Goal: Task Accomplishment & Management: Manage account settings

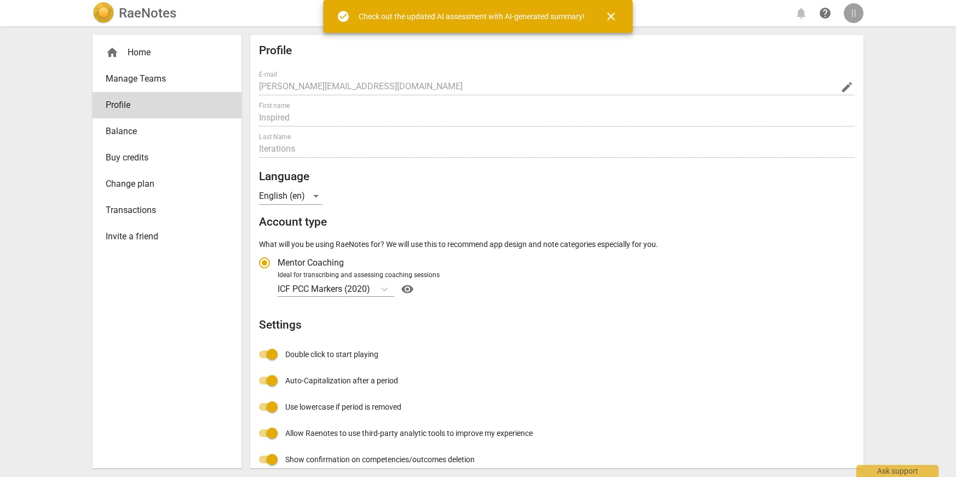
click at [854, 14] on div "II" at bounding box center [853, 13] width 20 height 20
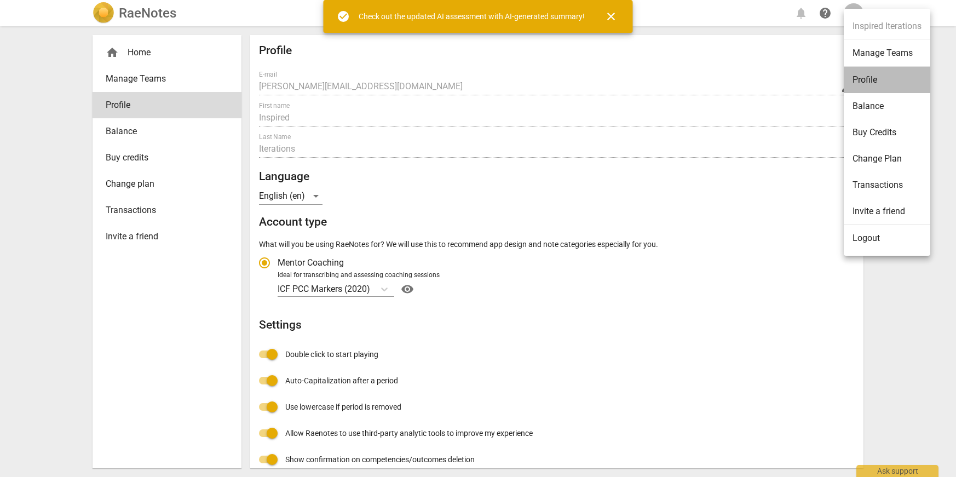
click at [872, 73] on li "Profile" at bounding box center [886, 80] width 86 height 26
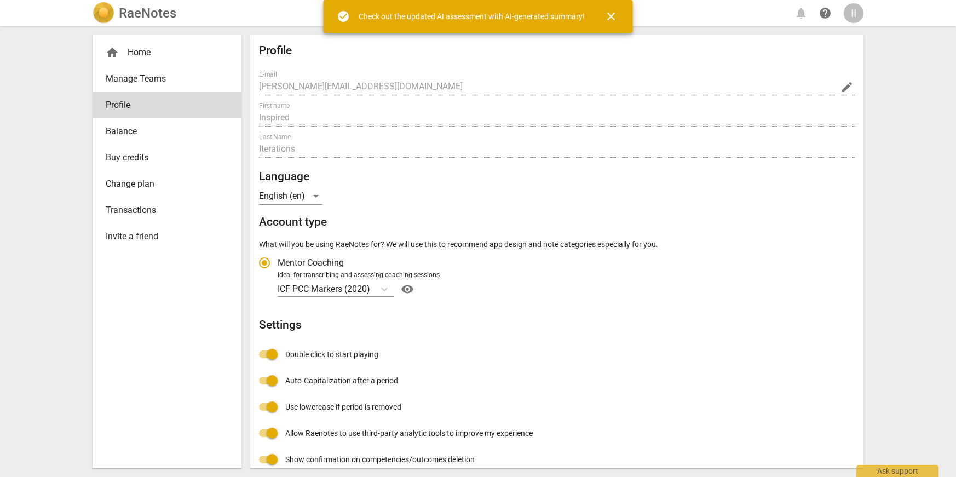
click at [621, 13] on span "close" at bounding box center [611, 16] width 26 height 13
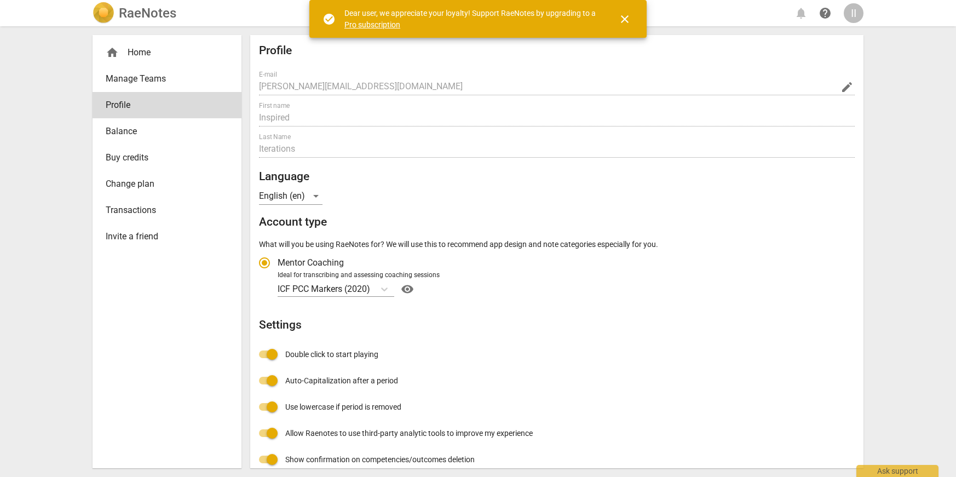
click at [620, 13] on span "close" at bounding box center [624, 19] width 13 height 13
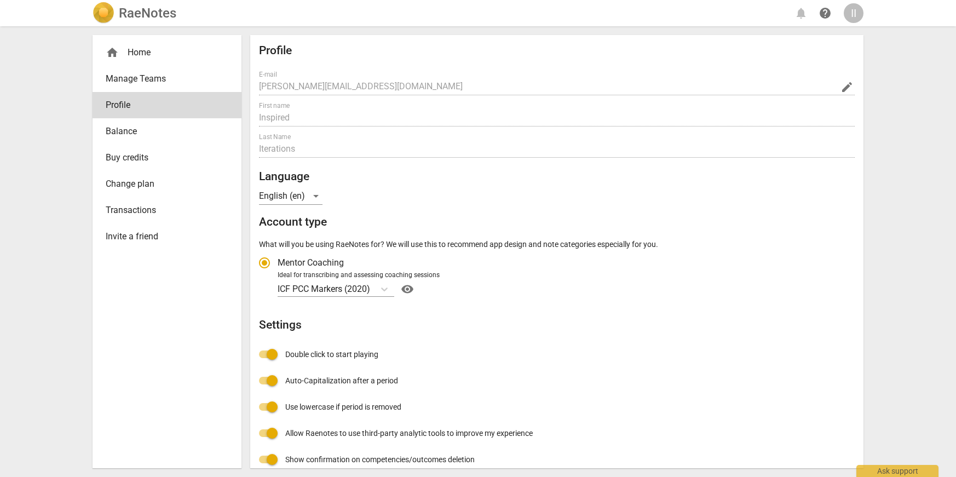
click at [854, 15] on div "II" at bounding box center [853, 13] width 20 height 20
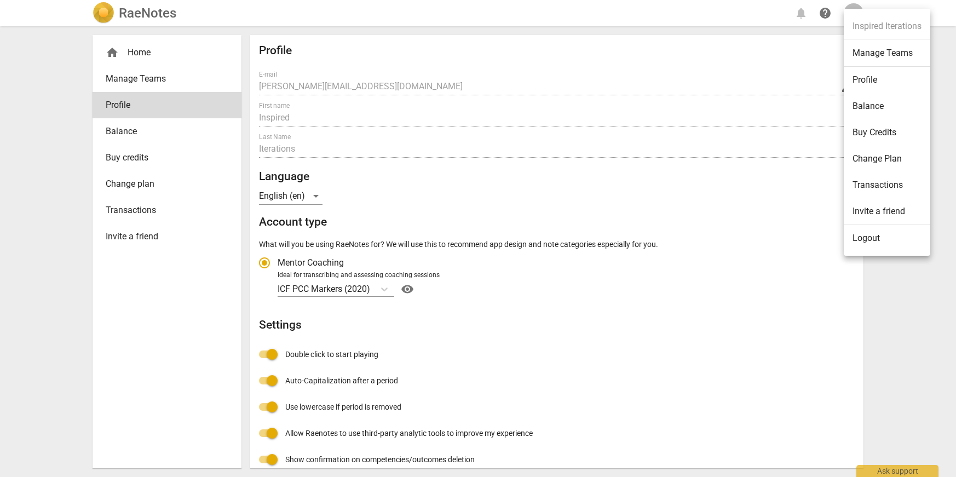
click at [173, 125] on div at bounding box center [478, 238] width 956 height 477
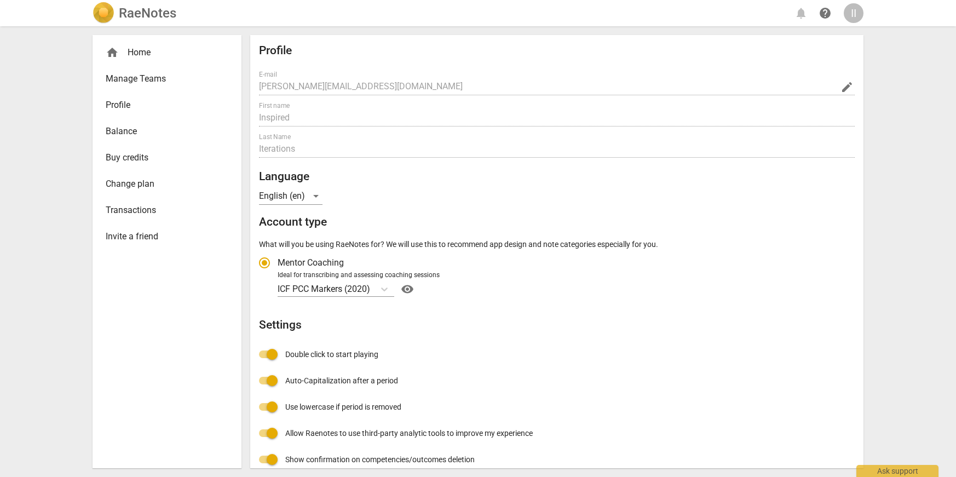
click at [161, 102] on span "Profile" at bounding box center [163, 105] width 114 height 13
radio input "false"
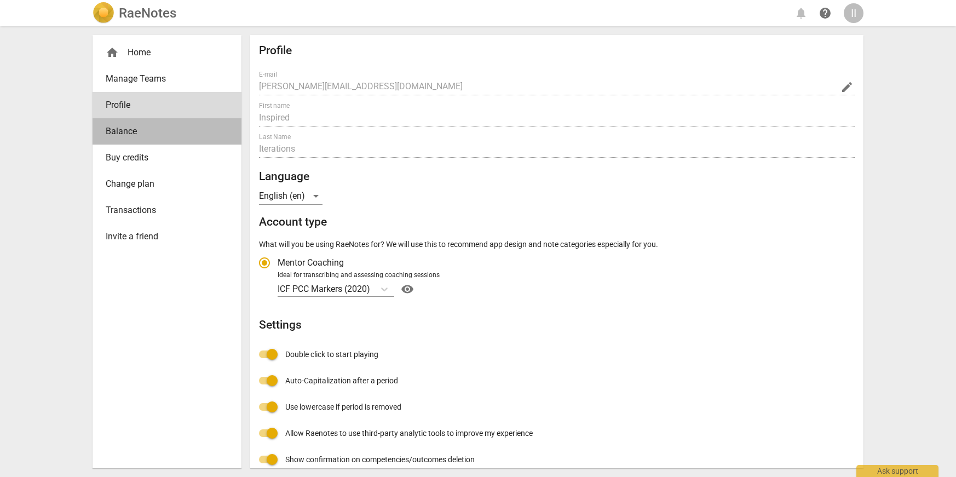
click at [158, 122] on link "Balance" at bounding box center [166, 131] width 149 height 26
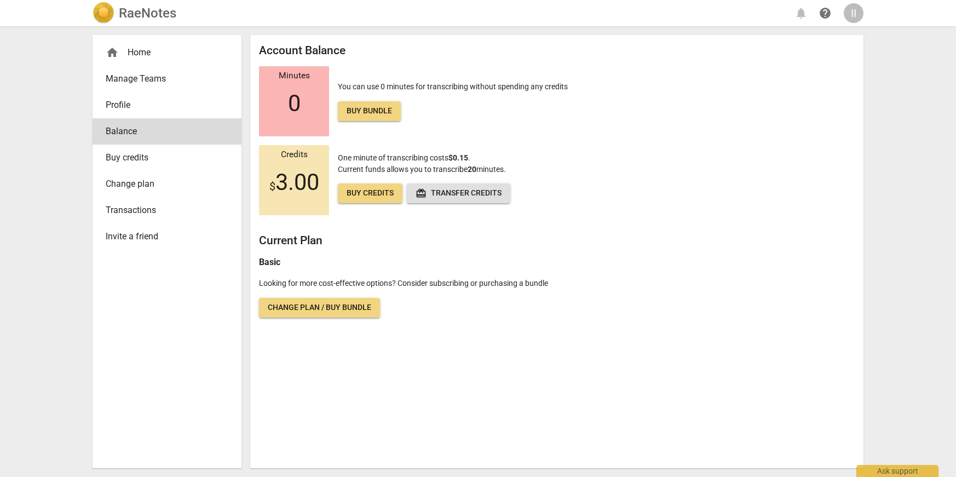
click at [160, 107] on span "Profile" at bounding box center [163, 105] width 114 height 13
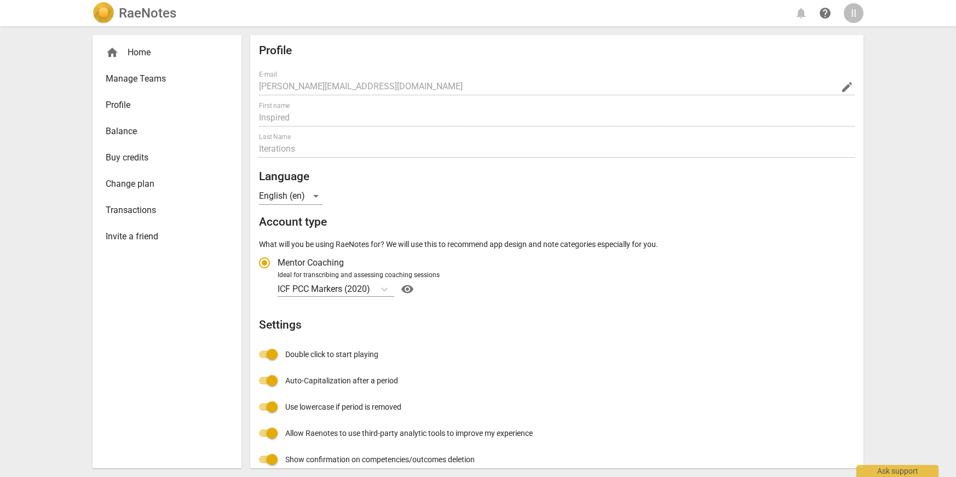
radio input "false"
click at [161, 81] on span "Manage Teams" at bounding box center [163, 78] width 114 height 13
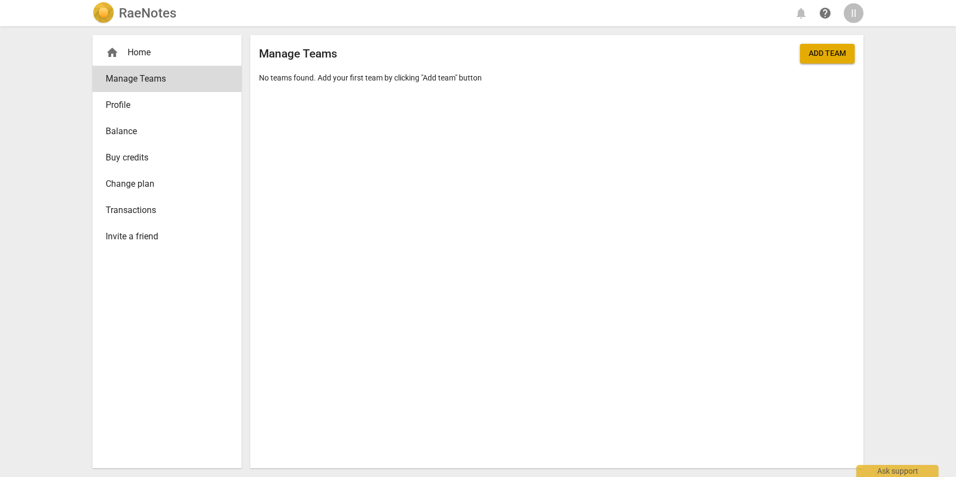
click at [836, 60] on button "Add team" at bounding box center [827, 54] width 55 height 20
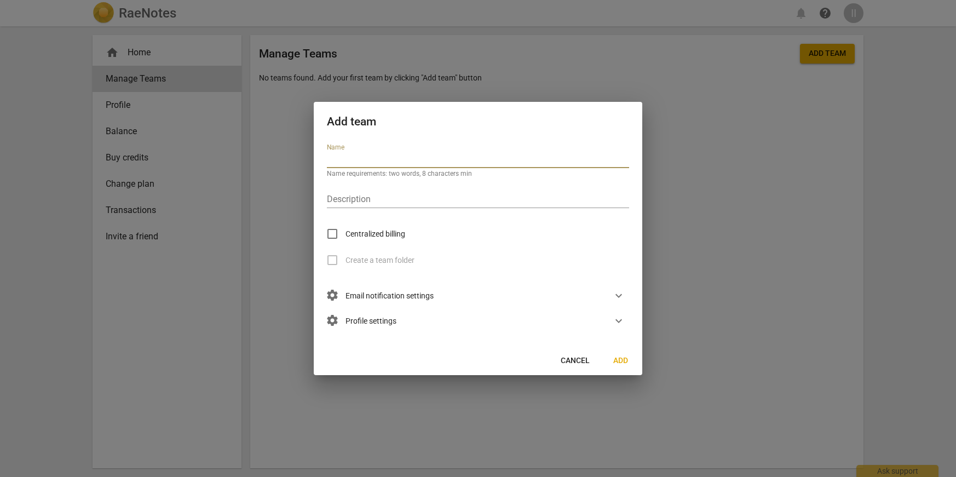
click at [580, 364] on span "Cancel" at bounding box center [574, 360] width 29 height 11
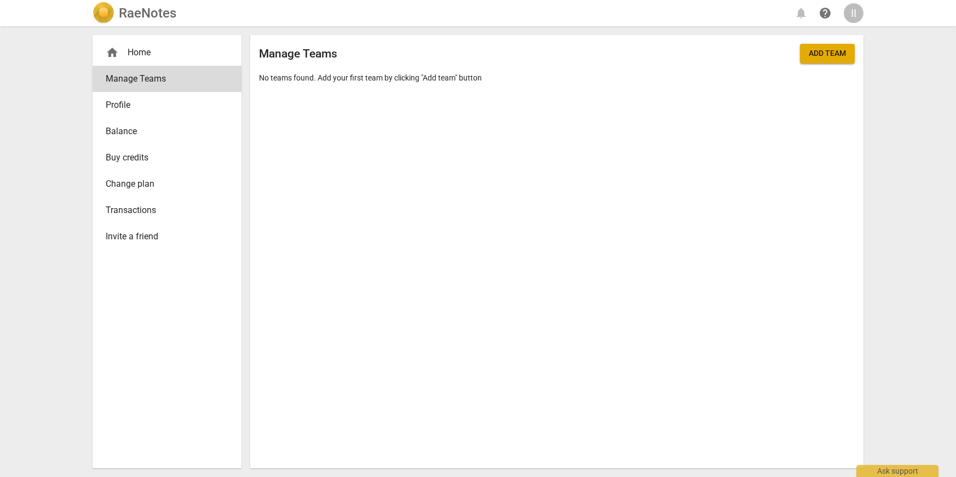
click at [169, 99] on span "Profile" at bounding box center [163, 105] width 114 height 13
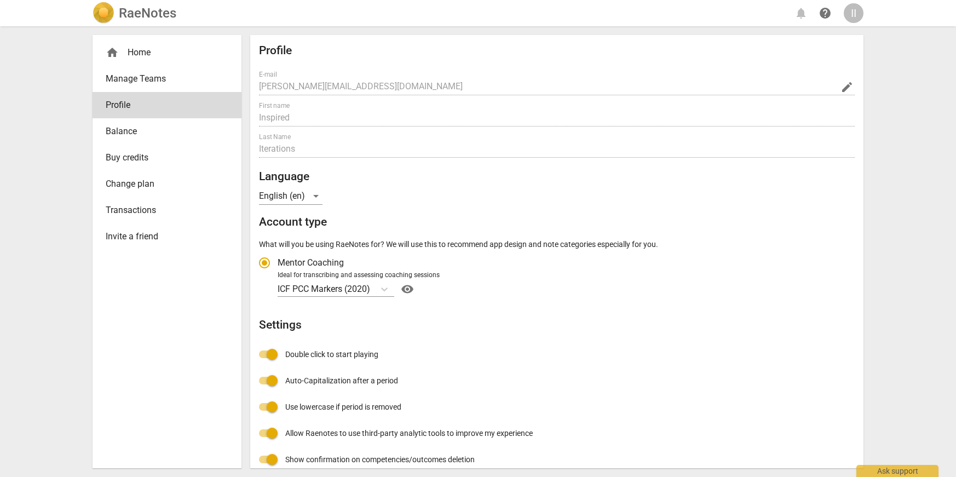
radio input "false"
click at [144, 228] on link "Invite a friend" at bounding box center [166, 236] width 149 height 26
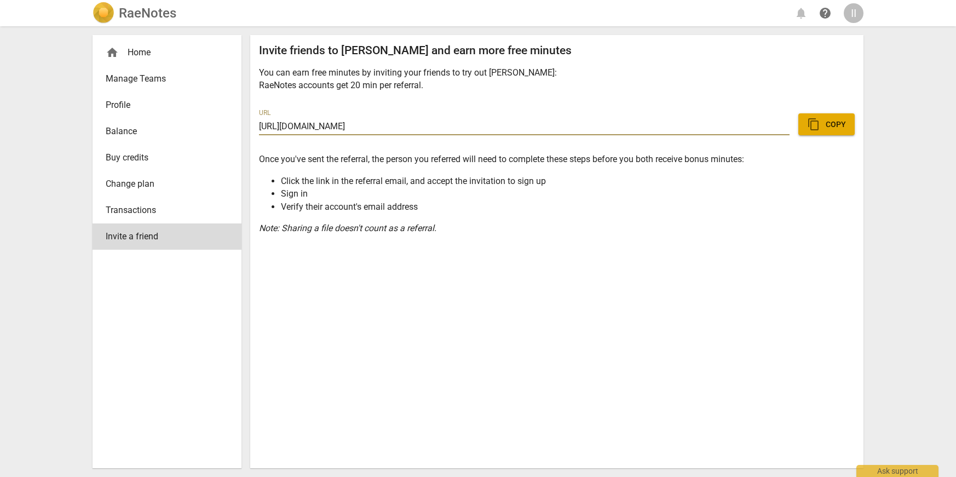
click at [838, 119] on span "content_copy Copy" at bounding box center [826, 124] width 39 height 13
click at [171, 43] on div "home Home" at bounding box center [166, 52] width 149 height 26
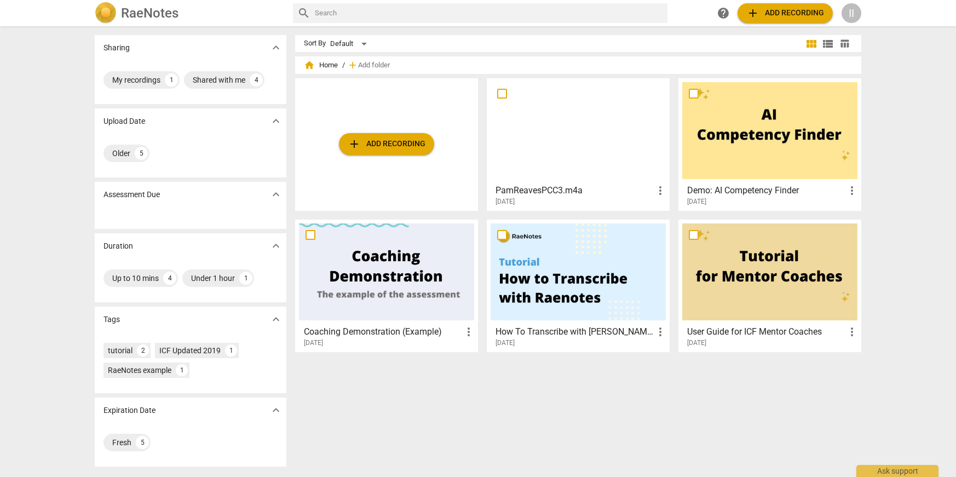
click at [554, 129] on div at bounding box center [577, 130] width 175 height 97
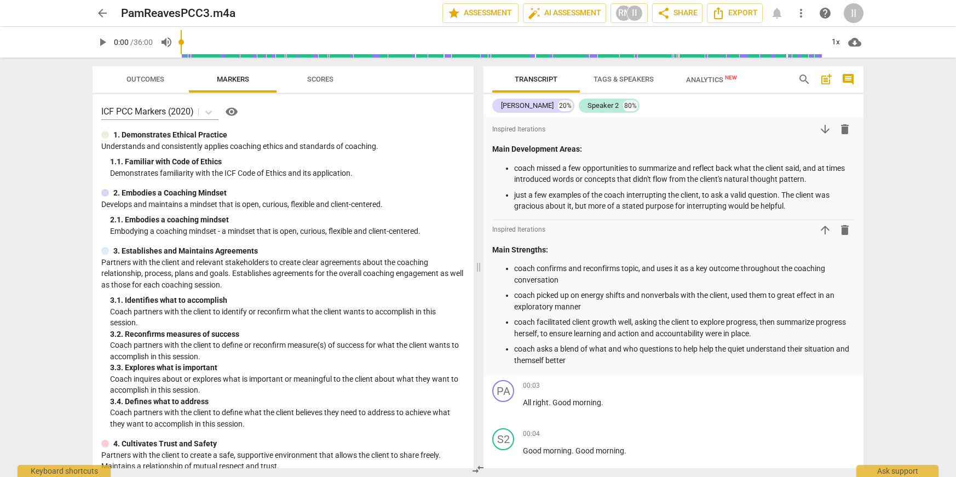
click at [166, 78] on span "Outcomes" at bounding box center [145, 79] width 64 height 15
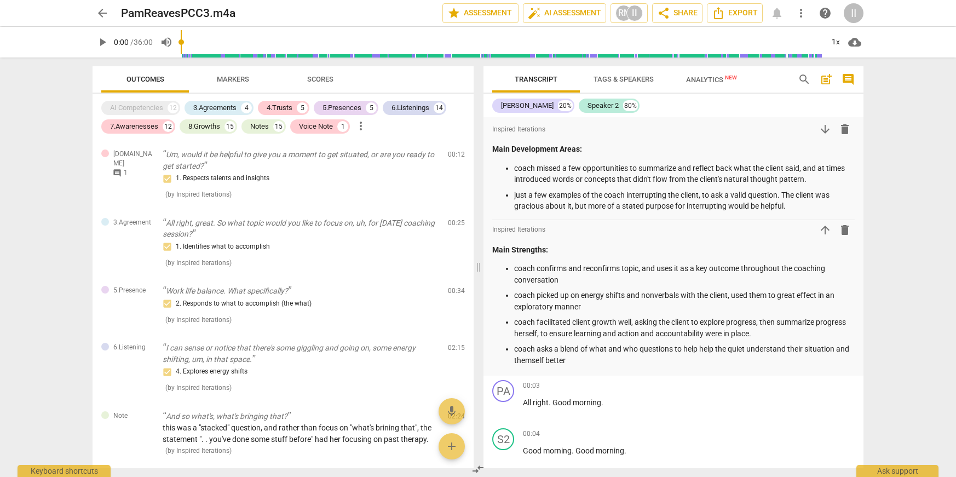
click at [224, 80] on span "Markers" at bounding box center [233, 79] width 32 height 8
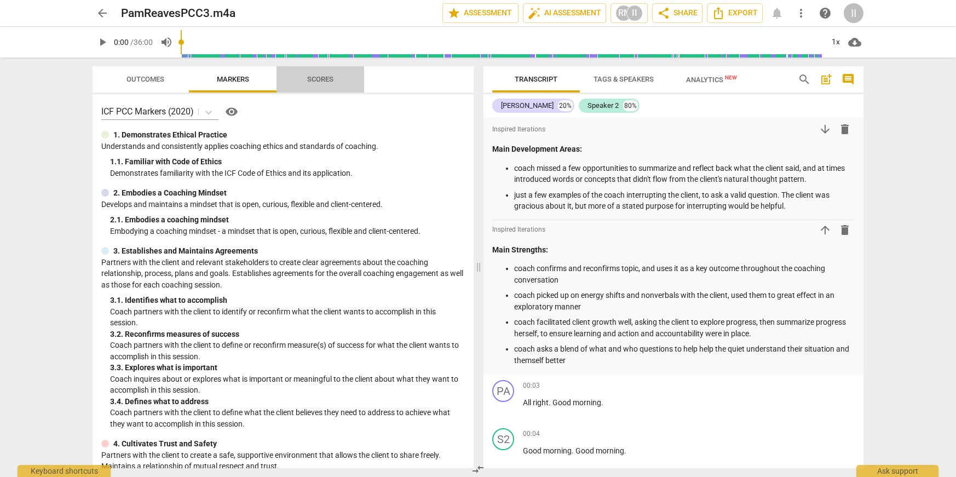
click at [294, 77] on span "Scores" at bounding box center [320, 79] width 53 height 15
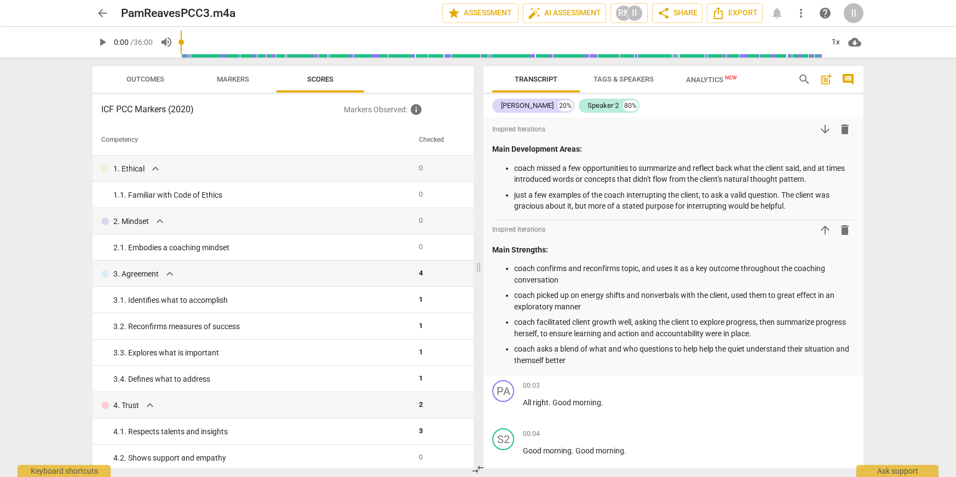
click at [237, 83] on span "Markers" at bounding box center [233, 79] width 32 height 8
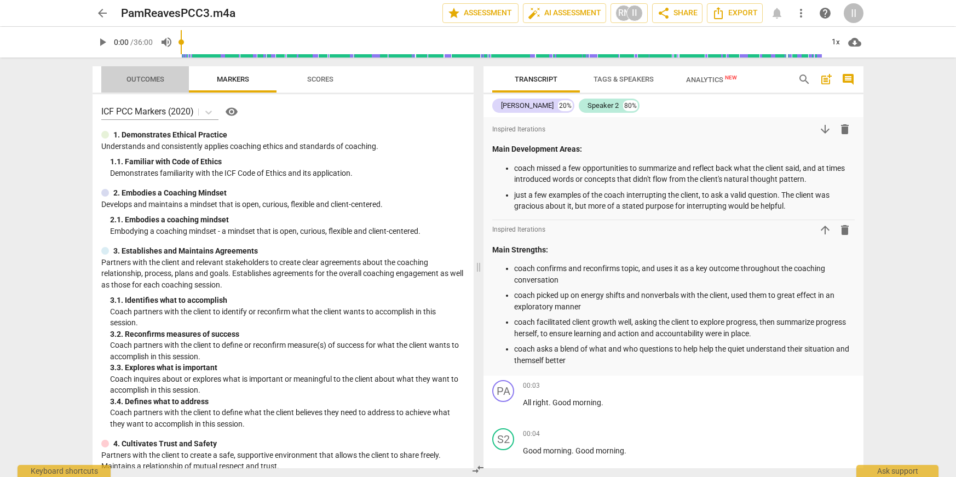
click at [163, 81] on span "Outcomes" at bounding box center [145, 79] width 38 height 8
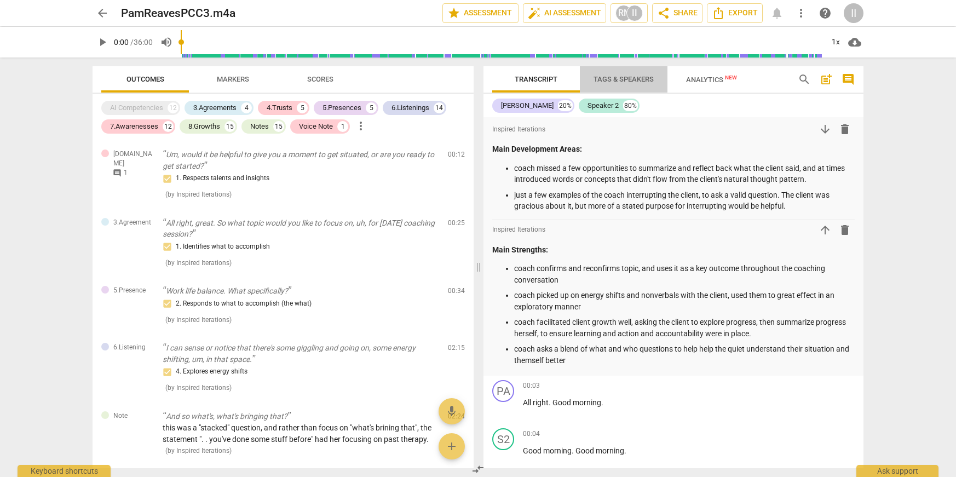
click at [611, 85] on span "Tags & Speakers" at bounding box center [623, 79] width 86 height 15
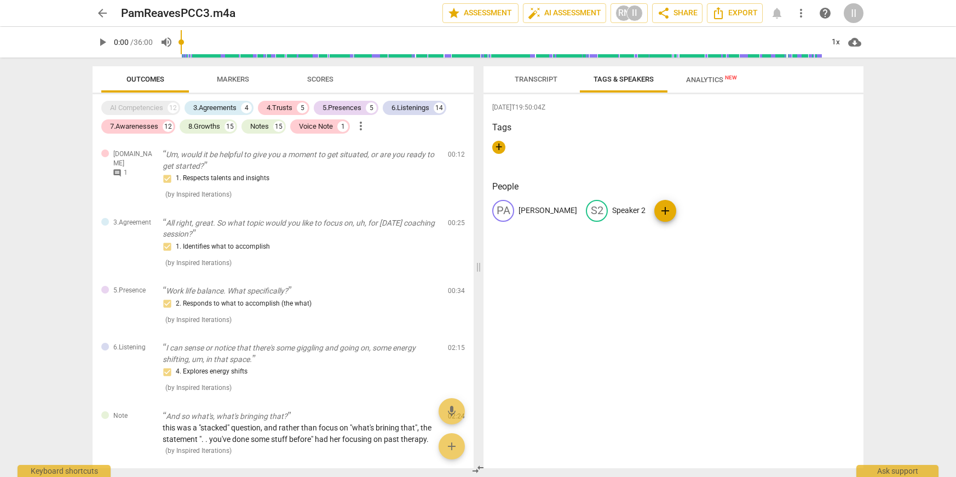
click at [542, 80] on span "Transcript" at bounding box center [535, 79] width 43 height 8
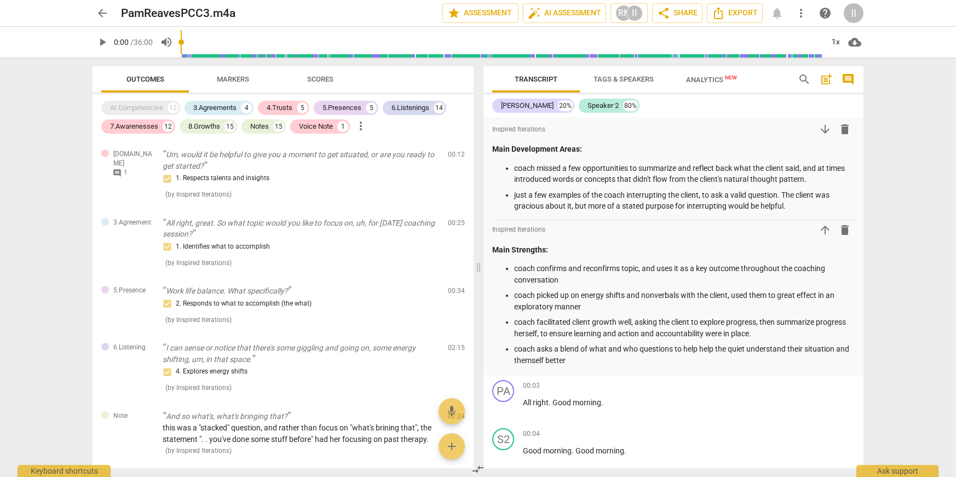
click at [639, 83] on span "Tags & Speakers" at bounding box center [623, 79] width 60 height 8
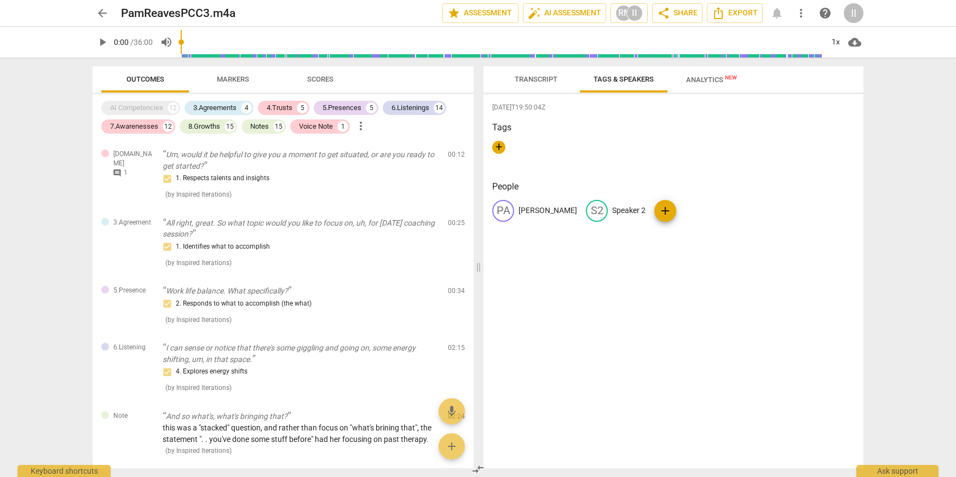
click at [722, 83] on span "Analytics New" at bounding box center [711, 80] width 51 height 8
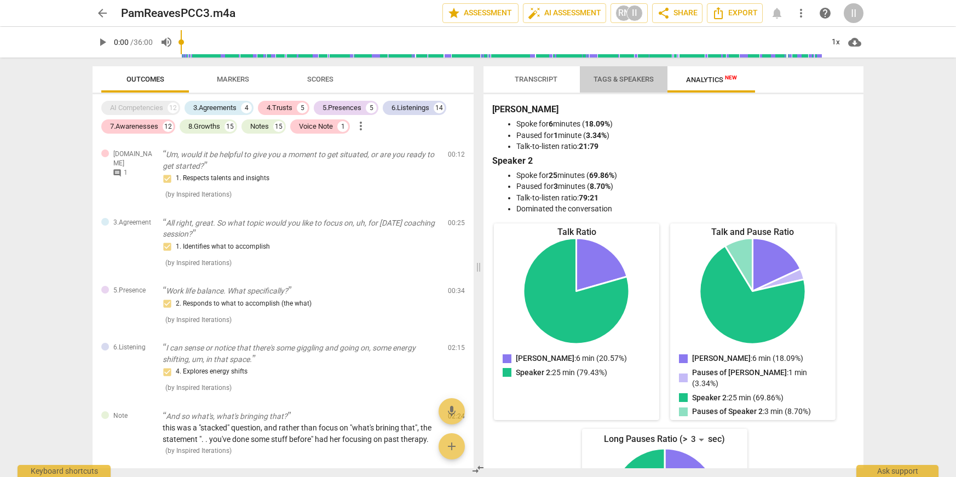
click at [636, 83] on span "Tags & Speakers" at bounding box center [623, 79] width 60 height 8
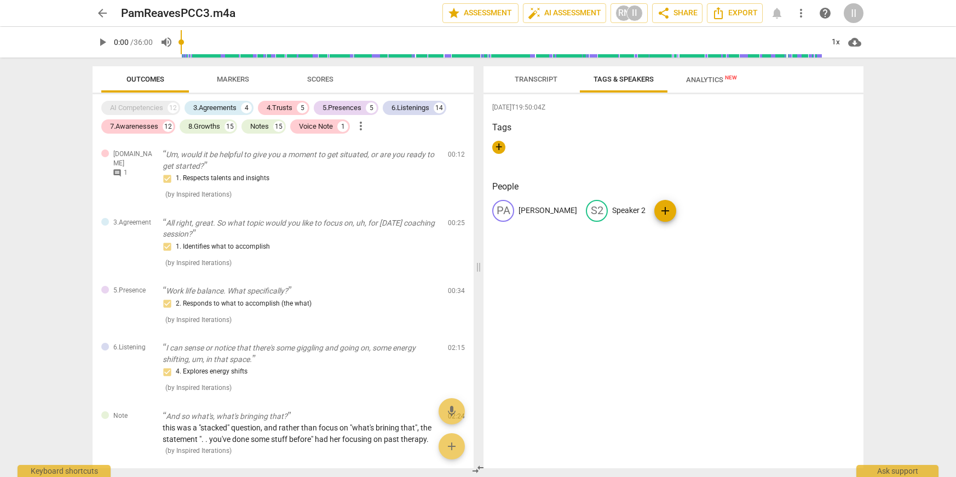
click at [554, 79] on span "Transcript" at bounding box center [535, 79] width 43 height 8
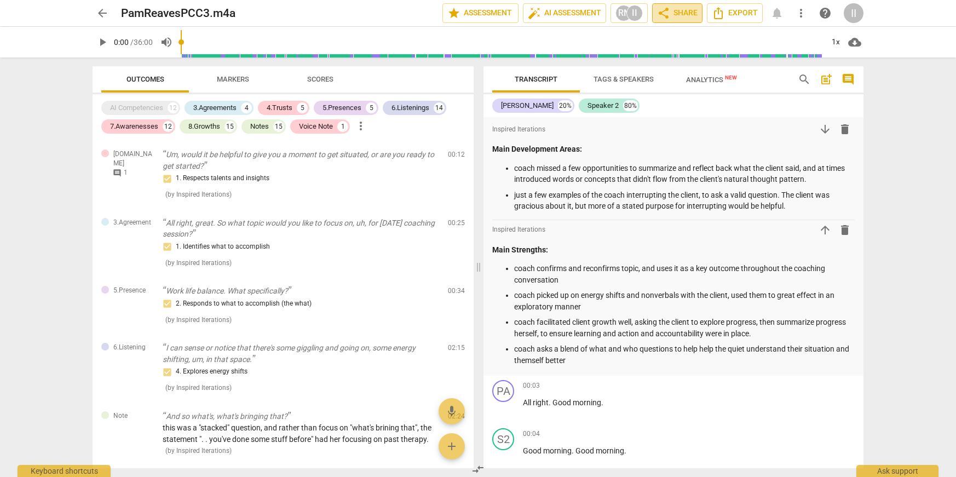
click at [684, 9] on span "share Share" at bounding box center [677, 13] width 40 height 13
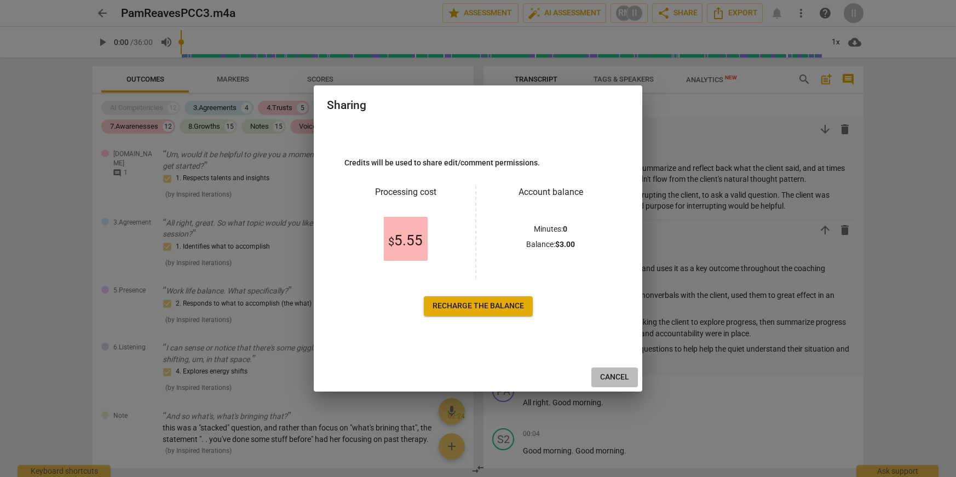
click at [618, 377] on span "Cancel" at bounding box center [614, 377] width 29 height 11
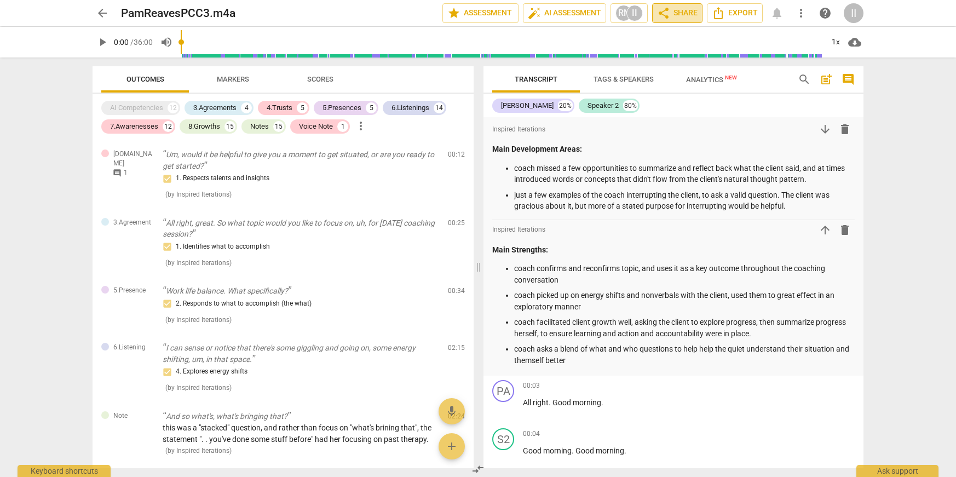
click at [678, 11] on span "share Share" at bounding box center [677, 13] width 40 height 13
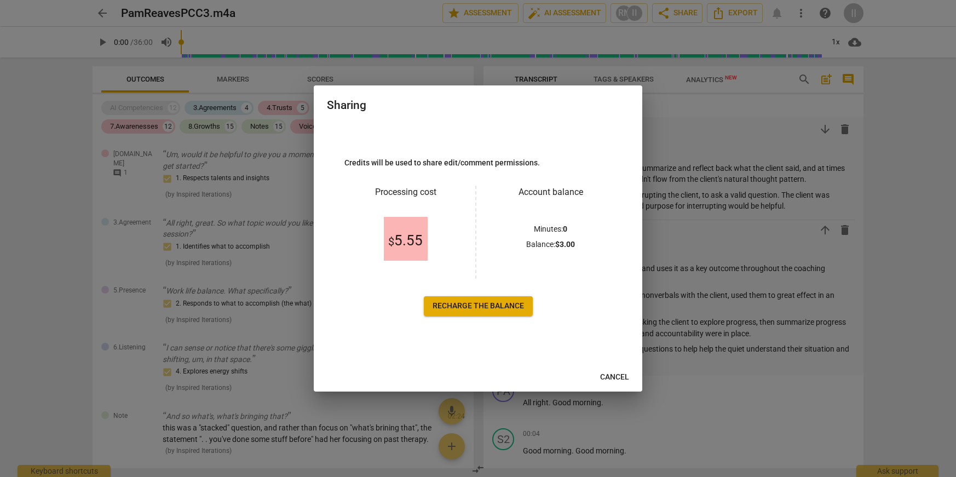
click at [613, 376] on span "Cancel" at bounding box center [614, 377] width 29 height 11
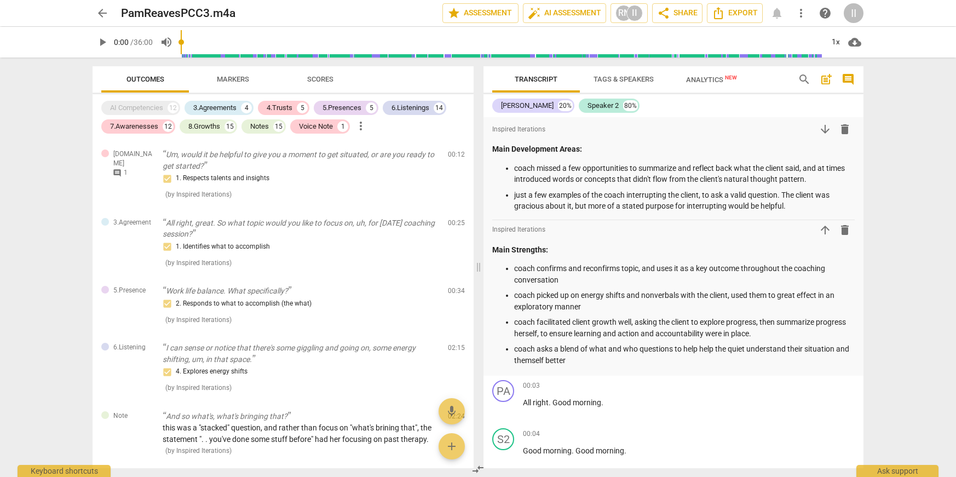
click at [849, 16] on div "II" at bounding box center [853, 13] width 20 height 20
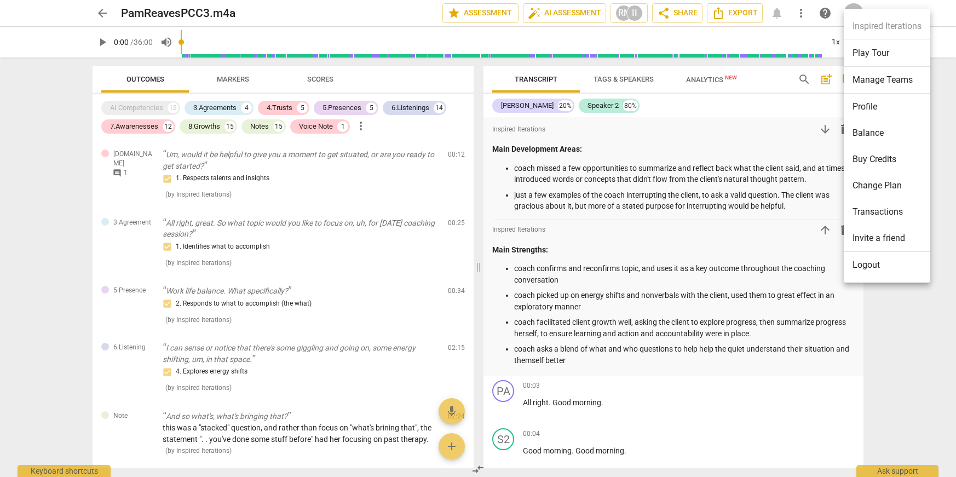
click at [866, 86] on li "Manage Teams" at bounding box center [886, 80] width 86 height 27
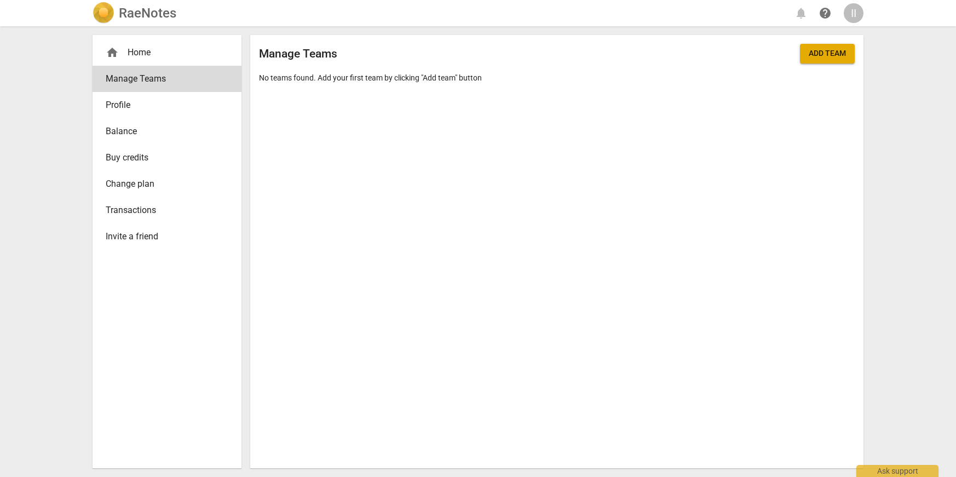
click at [112, 103] on span "Profile" at bounding box center [163, 105] width 114 height 13
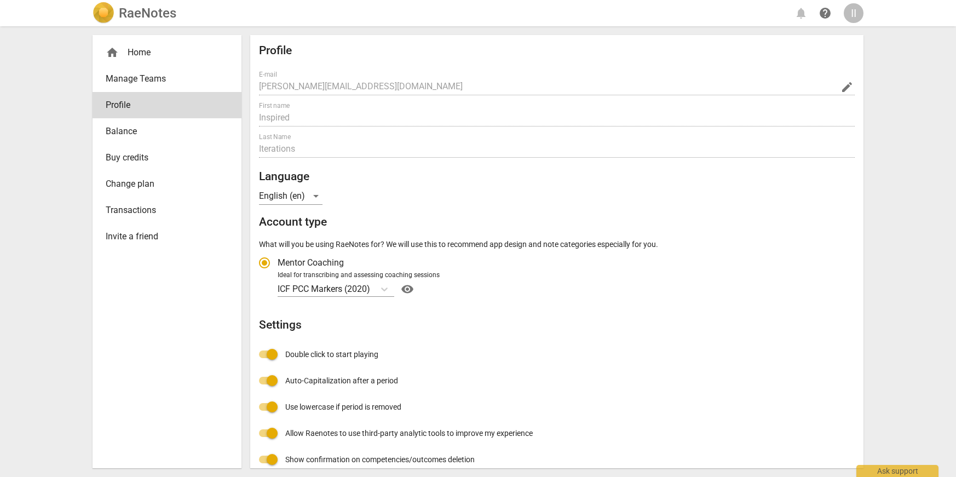
radio input "false"
click at [119, 126] on span "Balance" at bounding box center [163, 131] width 114 height 13
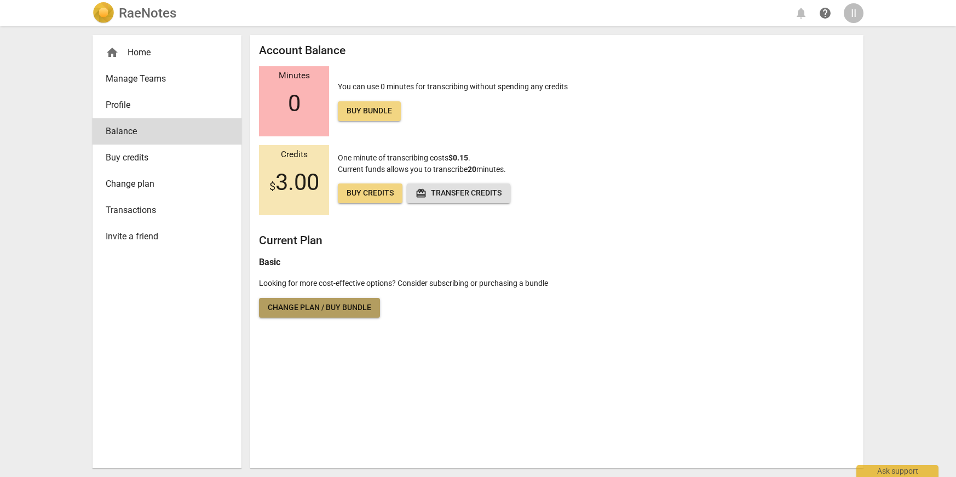
click at [317, 313] on link "Change plan / Buy bundle" at bounding box center [319, 308] width 121 height 20
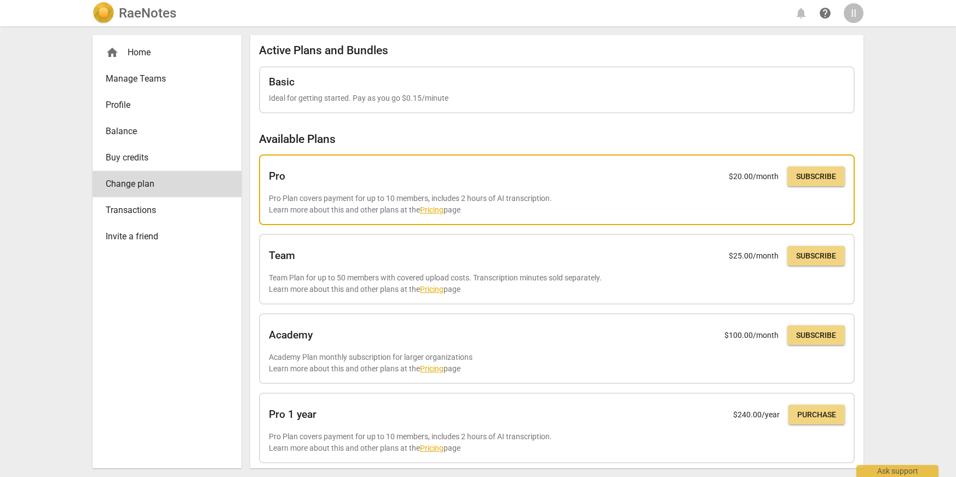
click at [434, 211] on link "Pricing" at bounding box center [432, 209] width 24 height 9
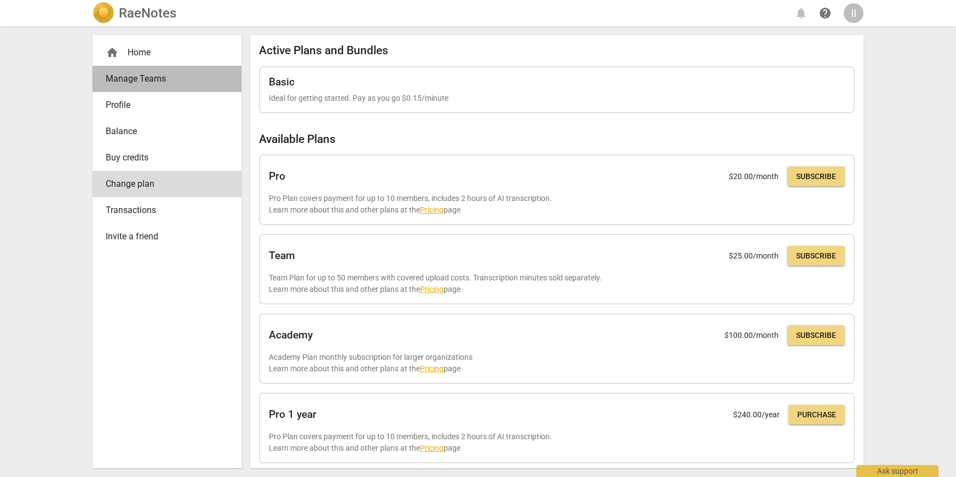
click at [170, 81] on span "Manage Teams" at bounding box center [163, 78] width 114 height 13
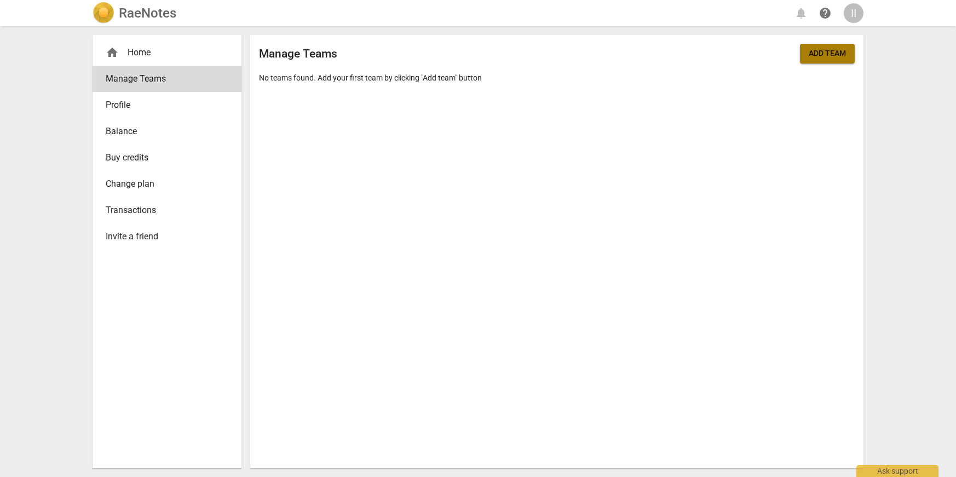
click at [831, 60] on button "Add team" at bounding box center [827, 54] width 55 height 20
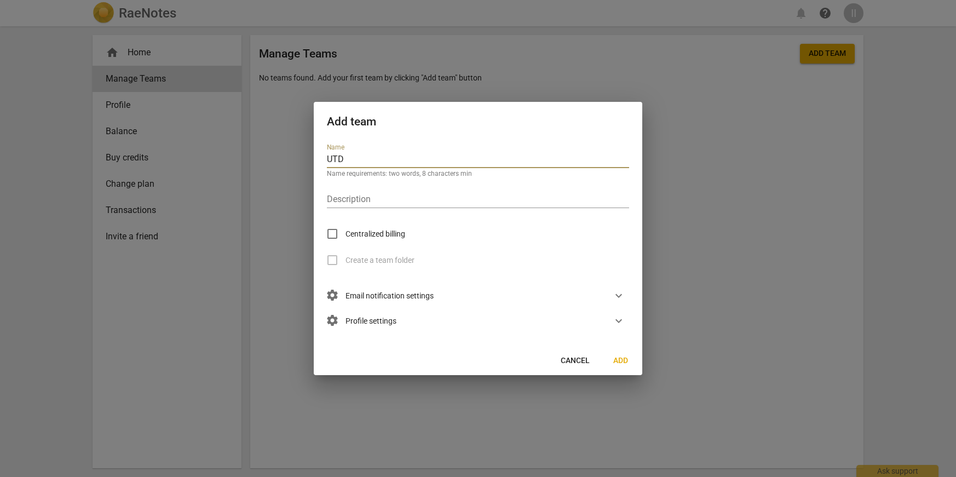
type input "UTD"
click at [374, 228] on span "Centralized billing" at bounding box center [375, 233] width 60 height 11
click at [345, 228] on input "Centralized billing" at bounding box center [332, 234] width 26 height 26
checkbox input "true"
click at [361, 259] on span "Create a team folder" at bounding box center [379, 259] width 69 height 11
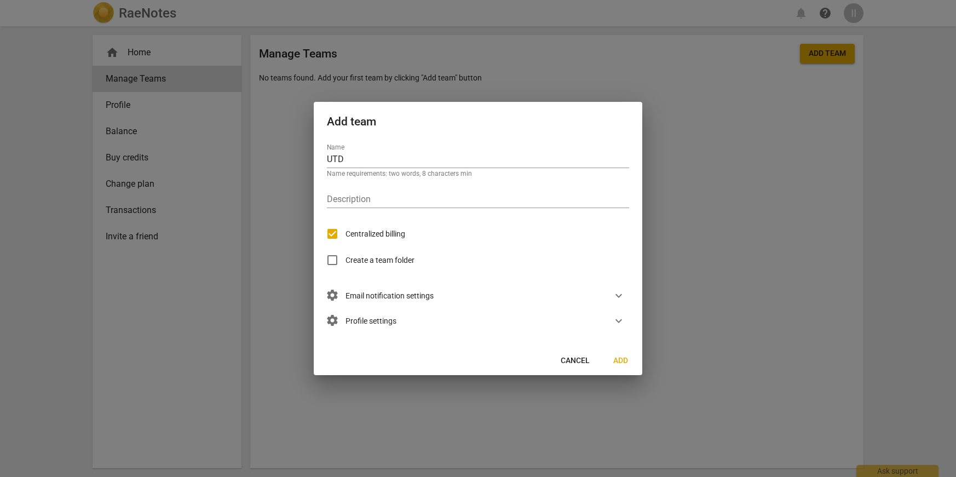
click at [345, 259] on input "Create a team folder" at bounding box center [332, 260] width 26 height 26
checkbox input "true"
click at [362, 290] on span "settings Email notification settings" at bounding box center [380, 296] width 107 height 12
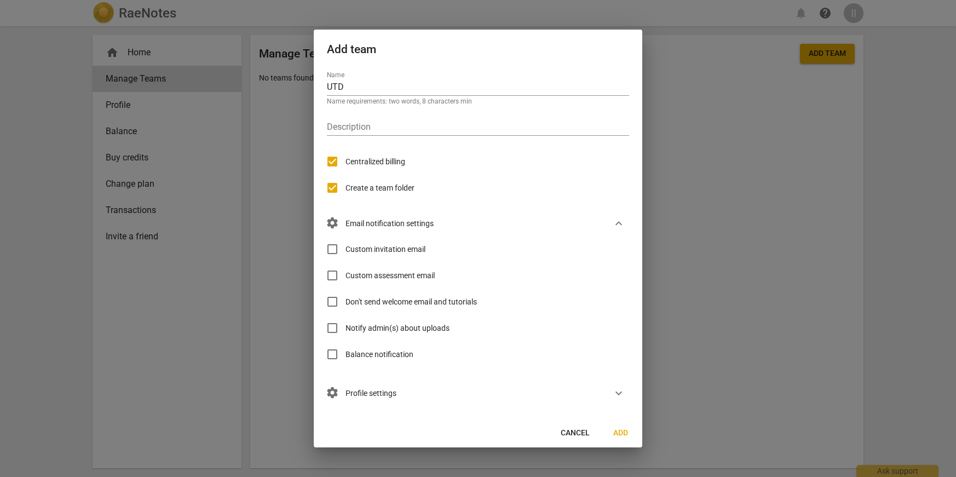
click at [380, 394] on span "settings Profile settings" at bounding box center [362, 393] width 70 height 12
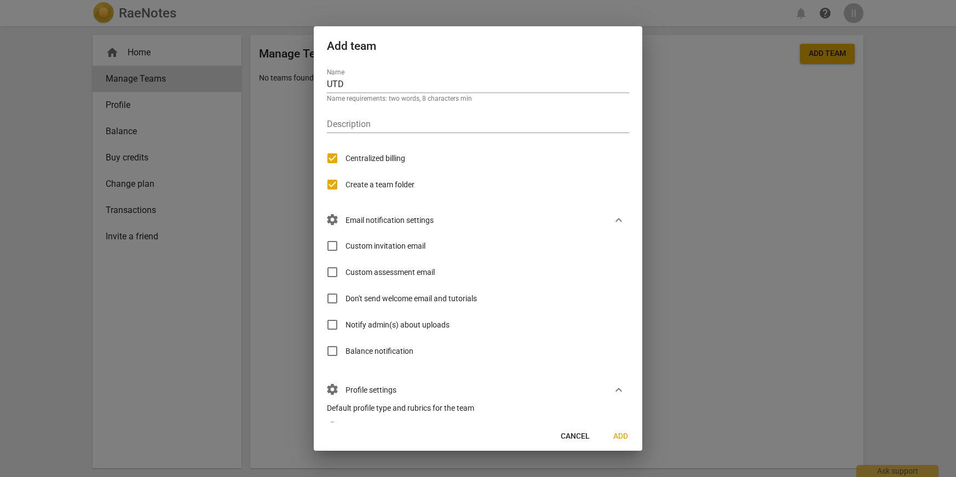
click at [382, 328] on span "Notify admin(s) about uploads" at bounding box center [397, 324] width 104 height 11
click at [345, 328] on input "Notify admin(s) about uploads" at bounding box center [332, 324] width 26 height 26
checkbox input "true"
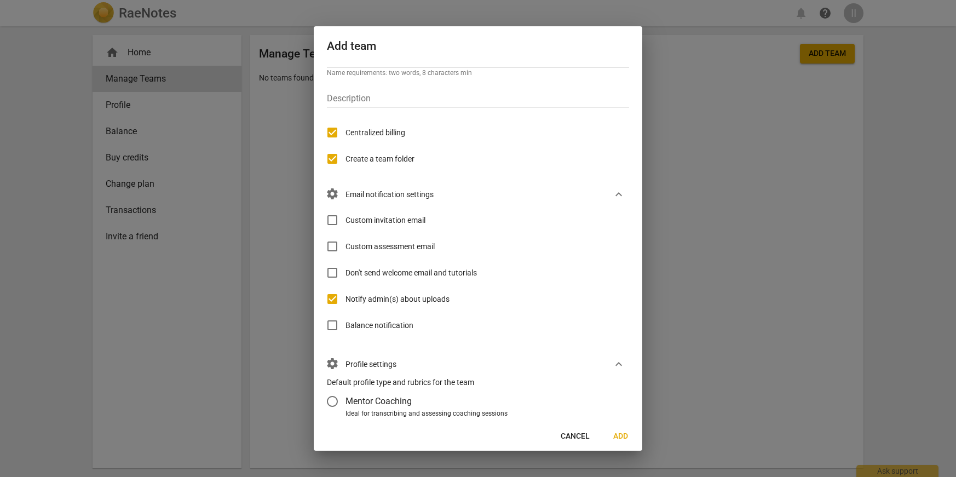
scroll to position [111, 0]
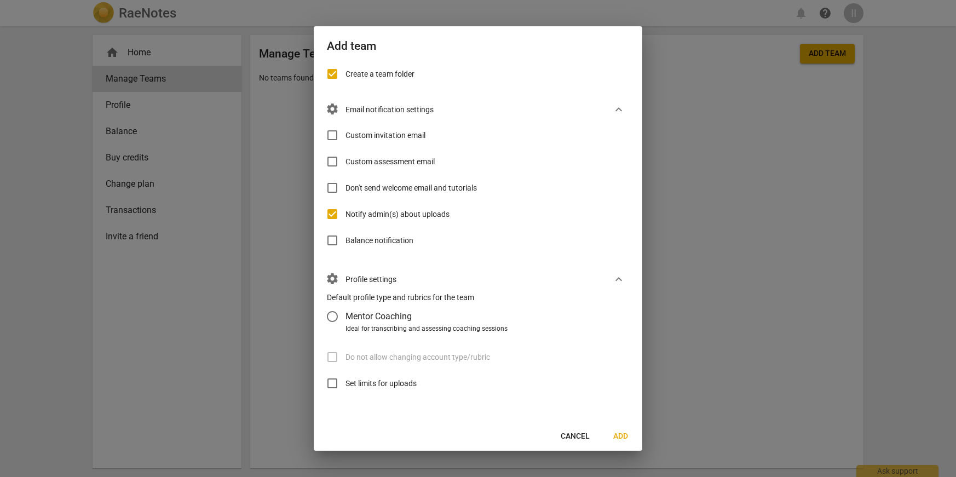
click at [379, 322] on label "Mentor Coaching" at bounding box center [468, 316] width 298 height 26
click at [345, 322] on input "Mentor Coaching" at bounding box center [332, 316] width 26 height 26
radio input "false"
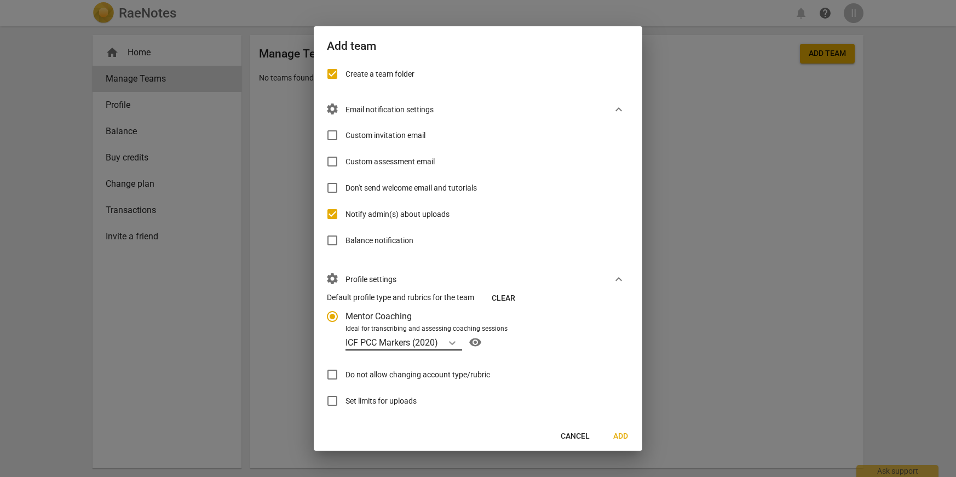
click at [449, 343] on icon "Account type" at bounding box center [452, 342] width 11 height 11
click at [0, 0] on input "Ideal for transcribing and assessing coaching sessions ICF PCC Markers (2020) v…" at bounding box center [0, 0] width 0 height 0
click at [512, 345] on div "ICF PCC Markers (2020) visibility" at bounding box center [480, 342] width 271 height 18
click at [0, 0] on input "Ideal for transcribing and assessing coaching sessions ICF PCC Markers (2020) v…" at bounding box center [0, 0] width 0 height 0
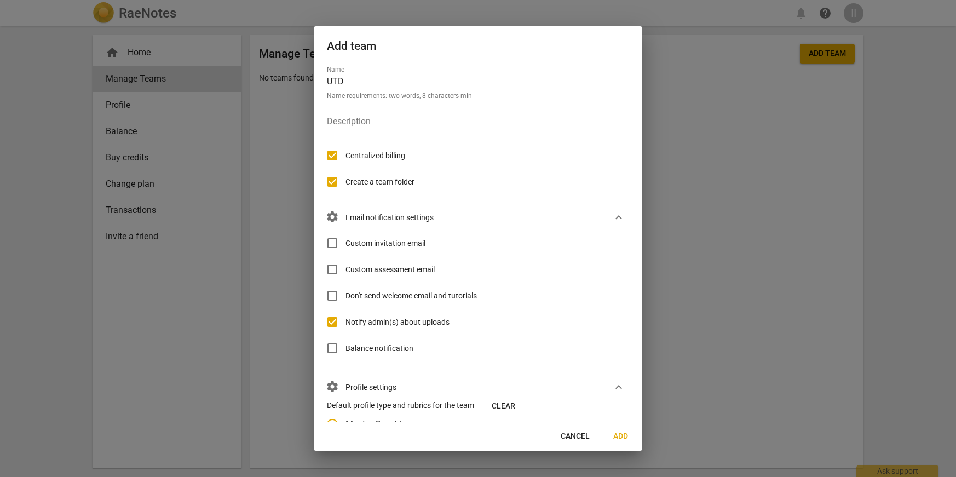
scroll to position [2, 0]
click at [333, 157] on input "Centralized billing" at bounding box center [332, 156] width 26 height 26
checkbox input "false"
radio input "false"
checkbox input "false"
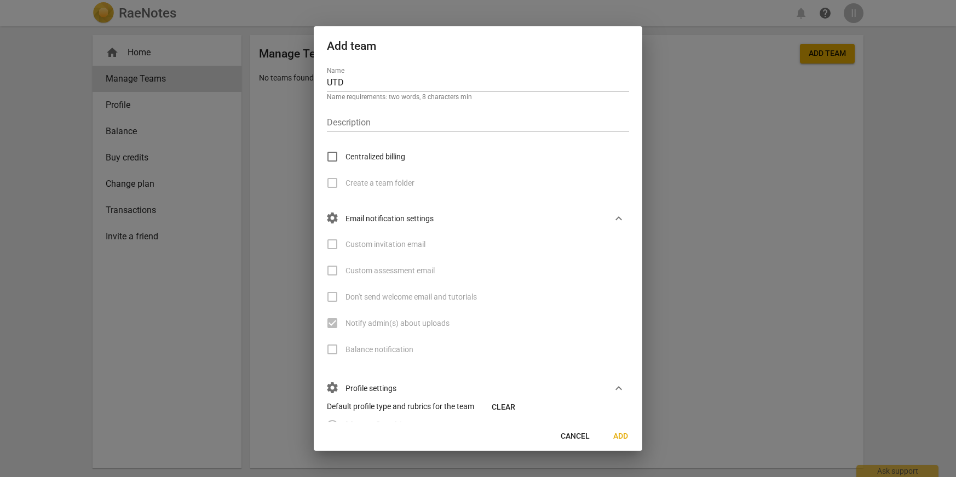
scroll to position [128, 0]
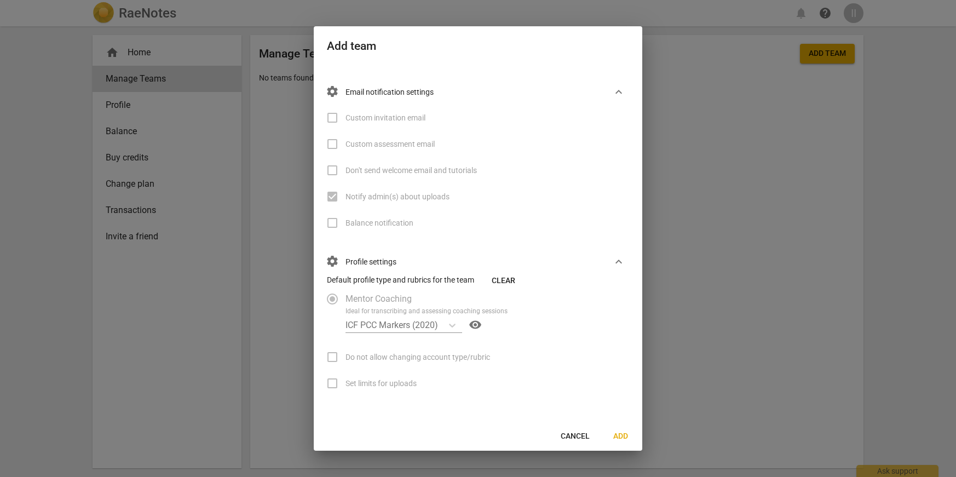
click at [620, 426] on button "Add" at bounding box center [620, 436] width 35 height 20
click at [620, 431] on span "Add" at bounding box center [620, 436] width 18 height 11
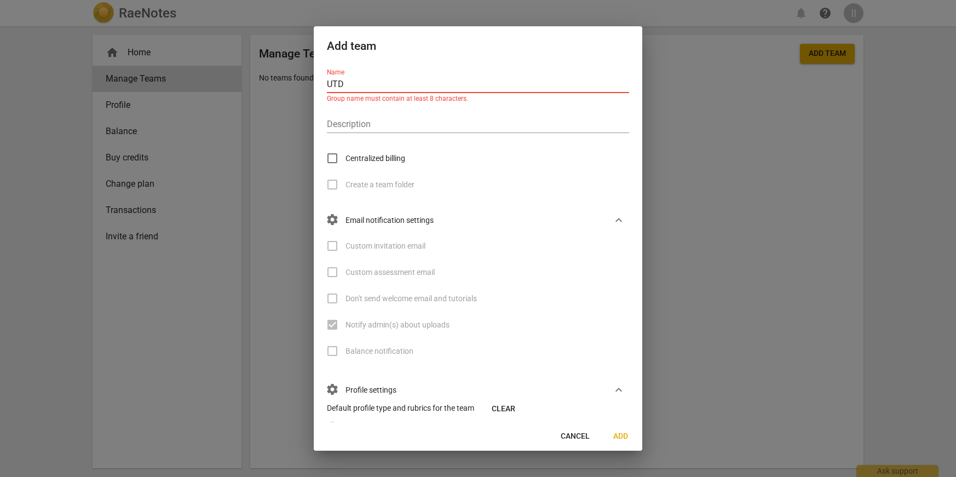
click at [409, 80] on input "UTD" at bounding box center [478, 85] width 302 height 16
type input "UTD Mentor Coaching"
click at [611, 430] on button "Add" at bounding box center [620, 436] width 35 height 20
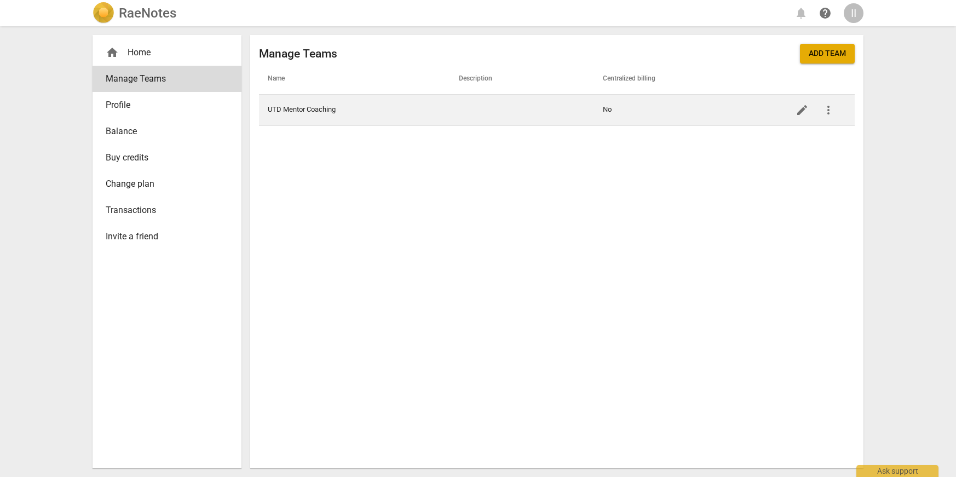
click at [808, 113] on span "edit" at bounding box center [801, 109] width 13 height 13
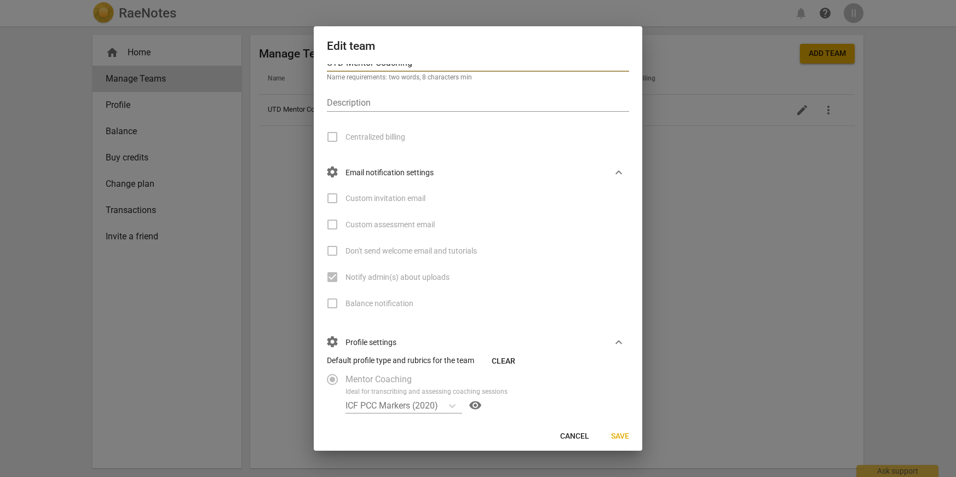
scroll to position [102, 0]
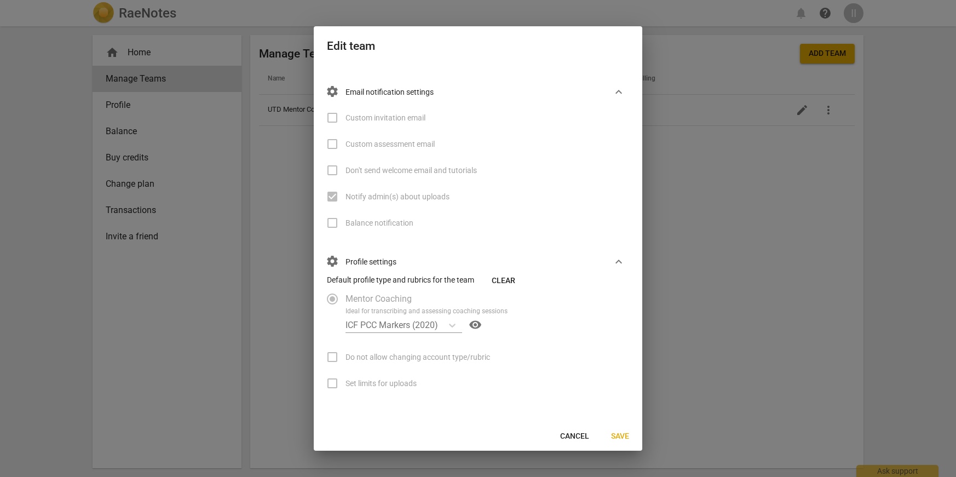
click at [616, 265] on span "expand_more" at bounding box center [618, 261] width 13 height 13
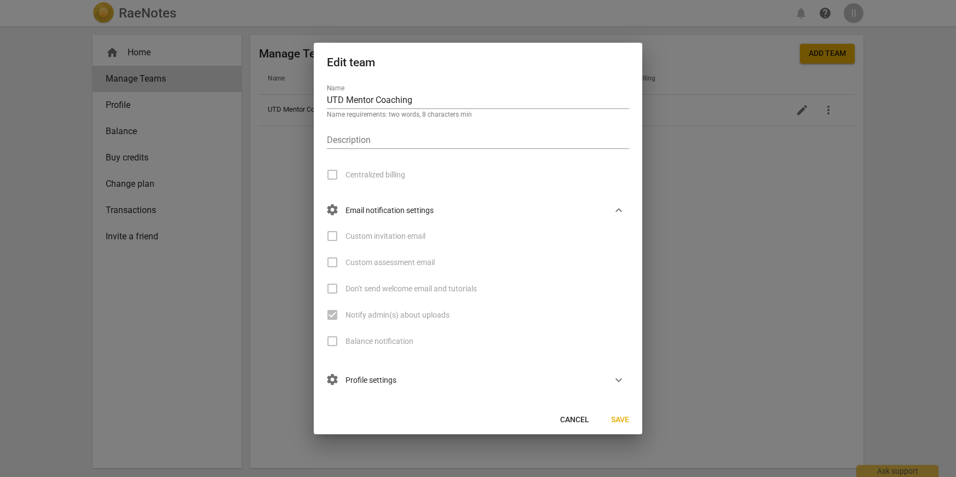
scroll to position [0, 0]
click at [617, 377] on span "expand_more" at bounding box center [618, 379] width 13 height 13
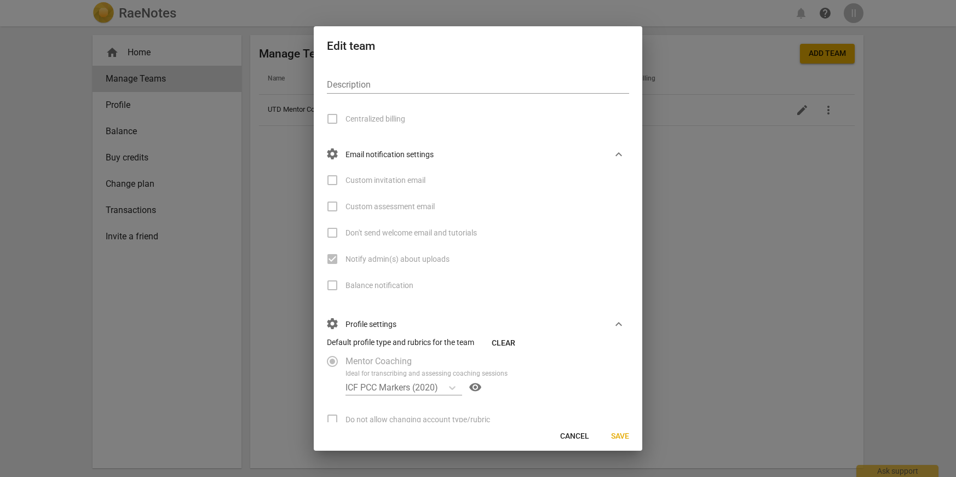
scroll to position [102, 0]
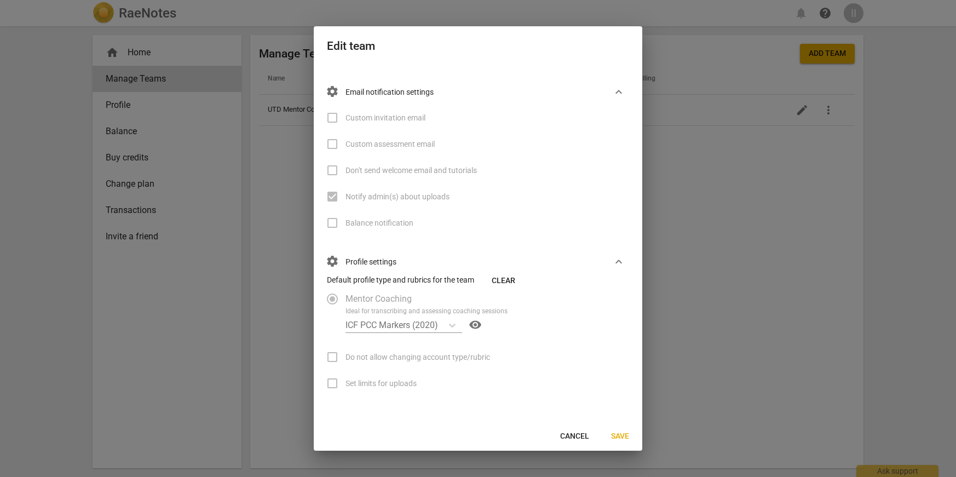
click at [579, 427] on button "Cancel" at bounding box center [574, 436] width 47 height 20
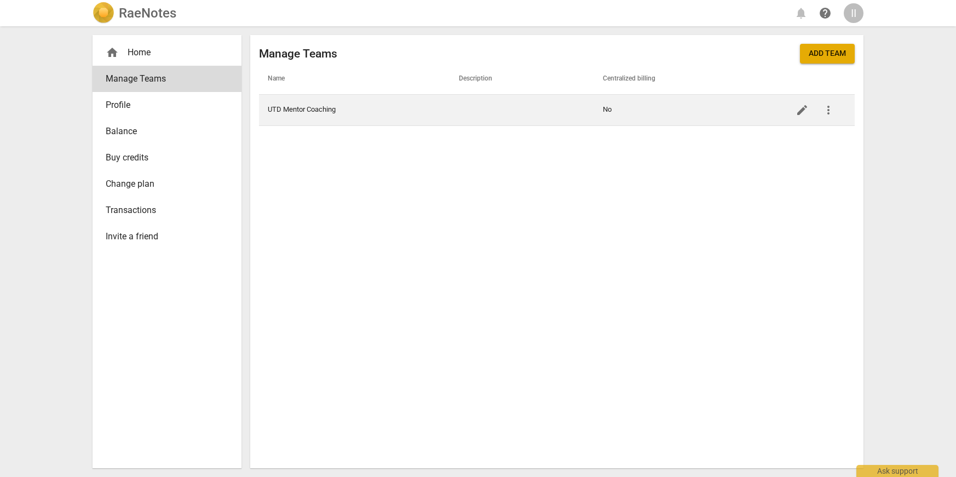
click at [825, 108] on span "more_vert" at bounding box center [827, 109] width 13 height 13
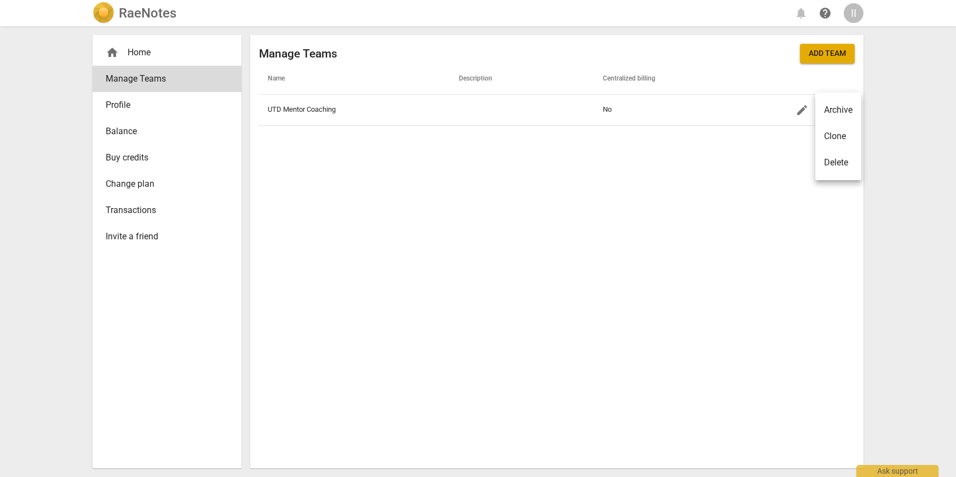
drag, startPoint x: 628, startPoint y: 249, endPoint x: 564, endPoint y: 226, distance: 67.5
click at [628, 249] on div at bounding box center [478, 238] width 956 height 477
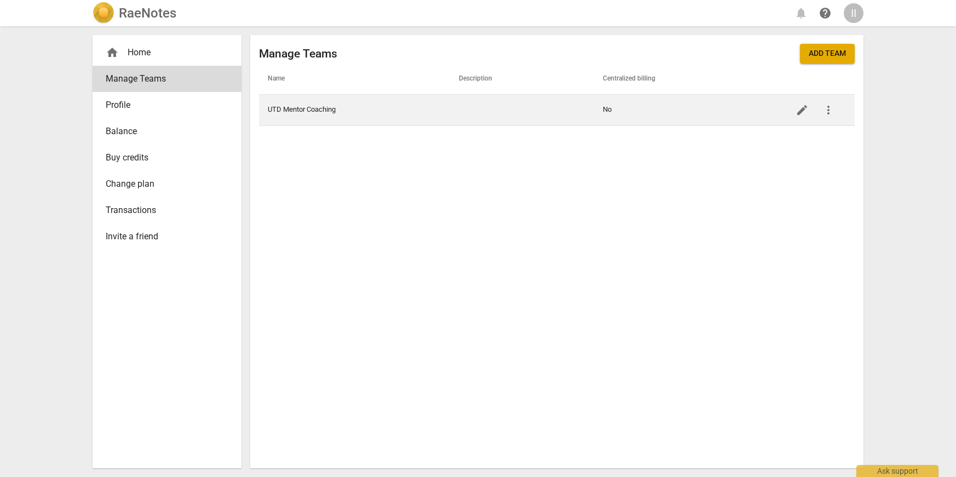
click at [335, 109] on td "UTD Mentor Coaching" at bounding box center [354, 109] width 191 height 31
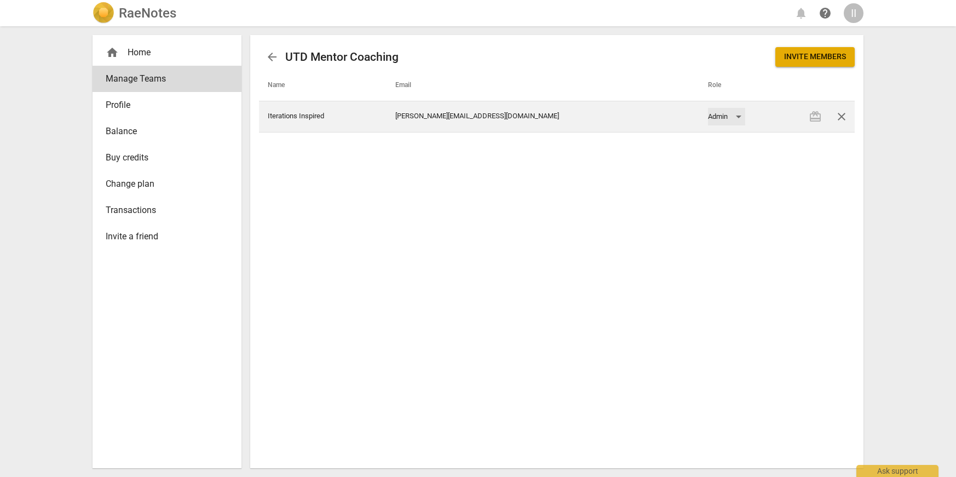
click at [708, 117] on div "Admin" at bounding box center [726, 117] width 37 height 18
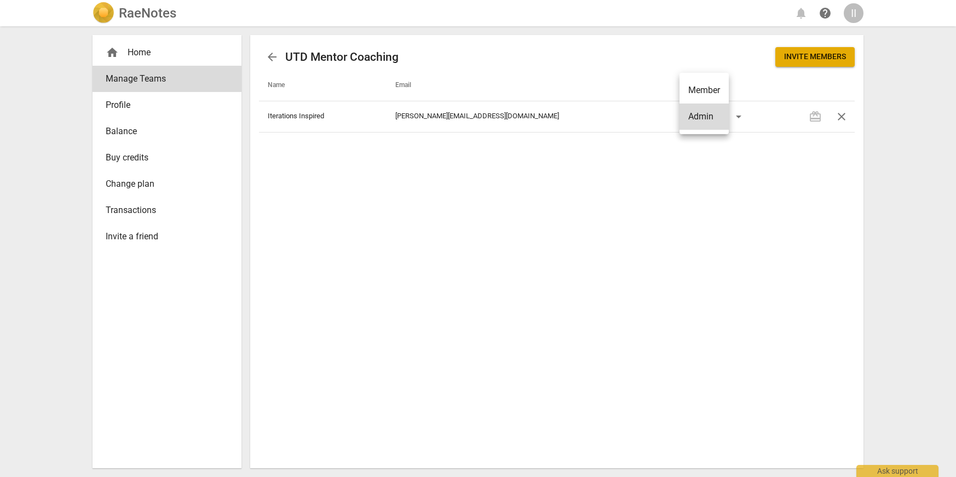
click at [804, 137] on div at bounding box center [478, 238] width 956 height 477
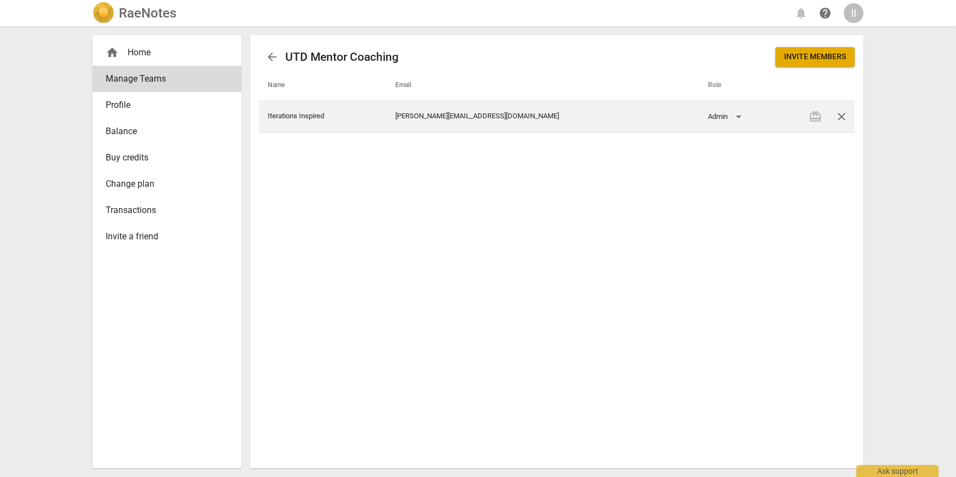
click at [814, 118] on div "redeem close" at bounding box center [828, 116] width 53 height 26
click at [815, 115] on div "redeem close" at bounding box center [828, 116] width 53 height 26
click at [835, 117] on span "close" at bounding box center [841, 116] width 13 height 13
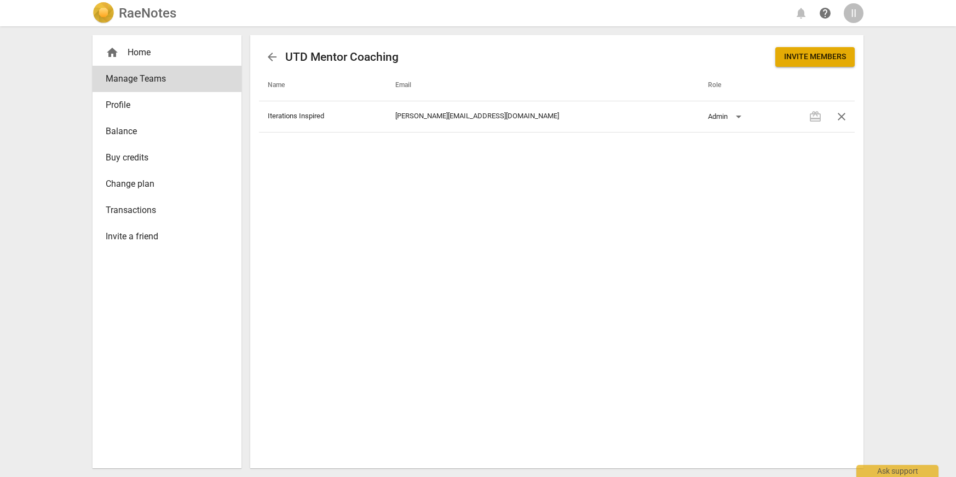
click at [830, 53] on span "Invite members" at bounding box center [815, 56] width 62 height 11
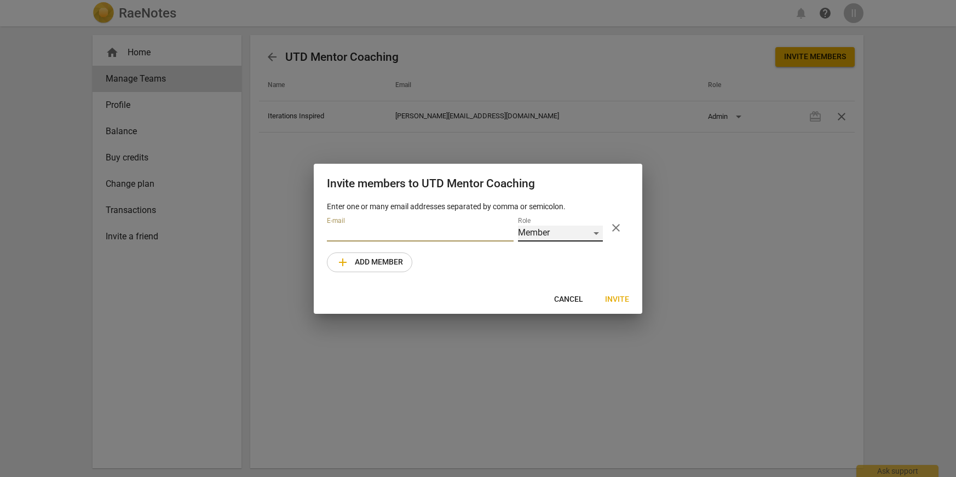
click at [538, 233] on div "Member" at bounding box center [560, 233] width 85 height 16
click at [555, 186] on div at bounding box center [478, 238] width 956 height 477
click at [607, 226] on span "close" at bounding box center [616, 227] width 26 height 13
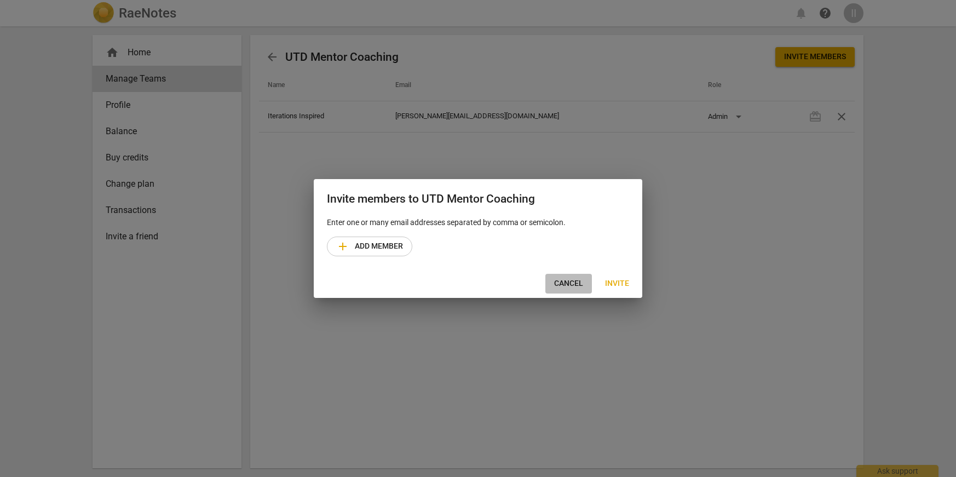
click at [573, 286] on span "Cancel" at bounding box center [568, 283] width 29 height 11
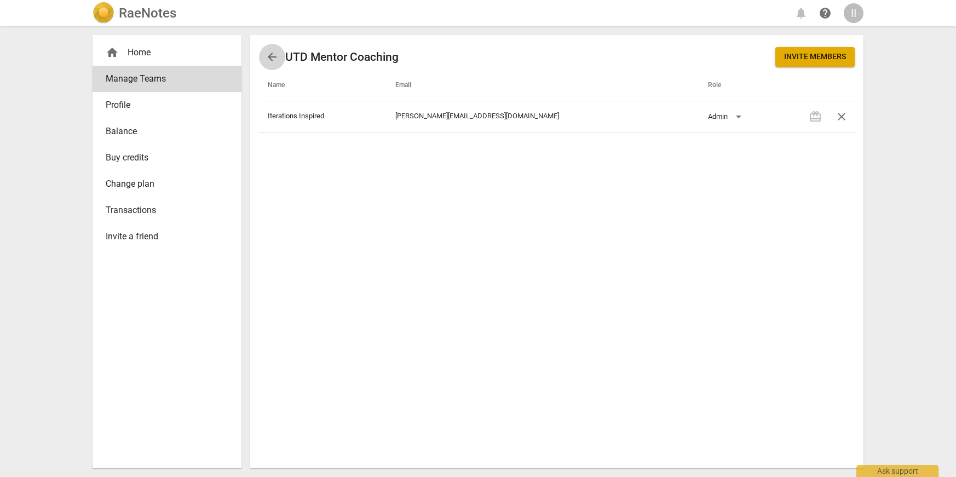
click at [274, 54] on span "arrow_back" at bounding box center [271, 56] width 13 height 13
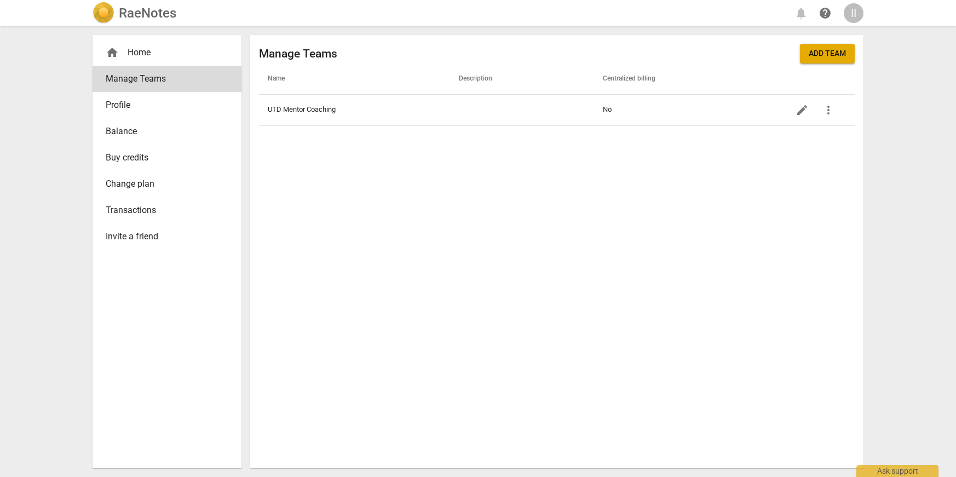
click at [146, 56] on div "home Home" at bounding box center [163, 52] width 114 height 13
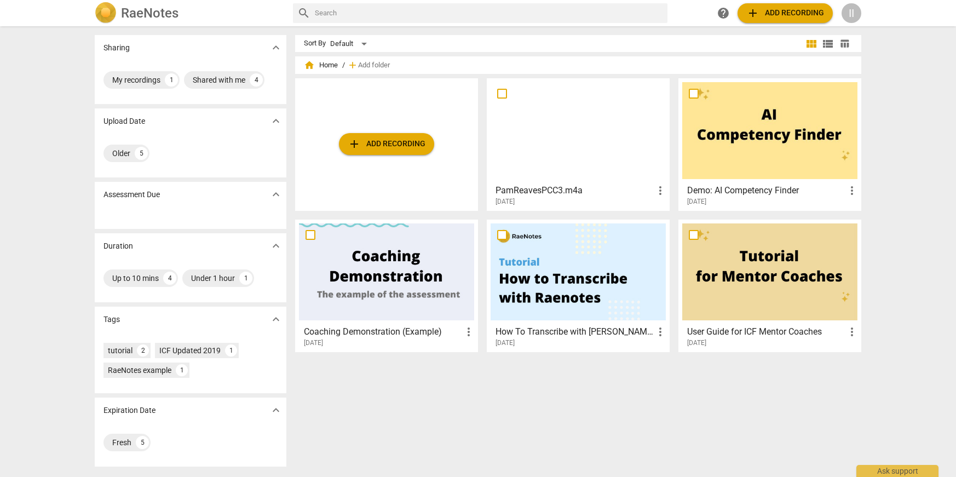
click at [428, 259] on div at bounding box center [386, 271] width 175 height 97
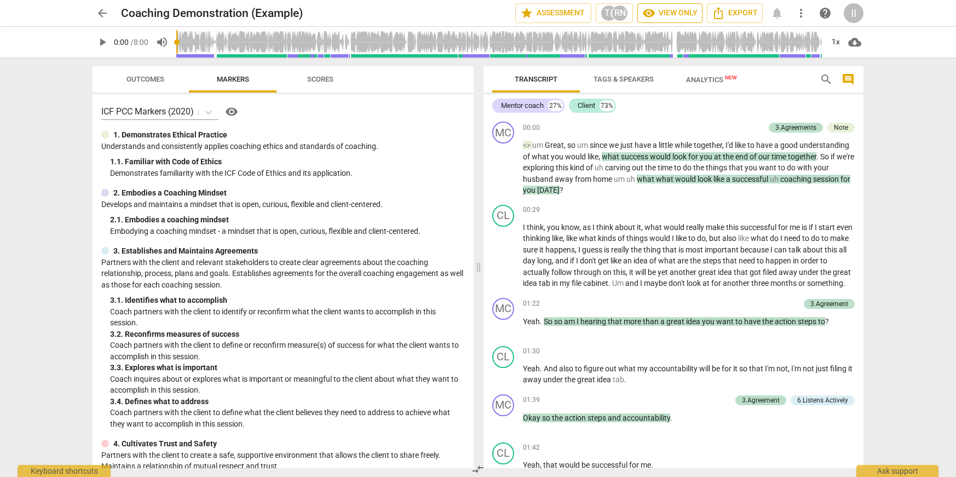
click at [676, 15] on span "visibility View only" at bounding box center [669, 13] width 55 height 13
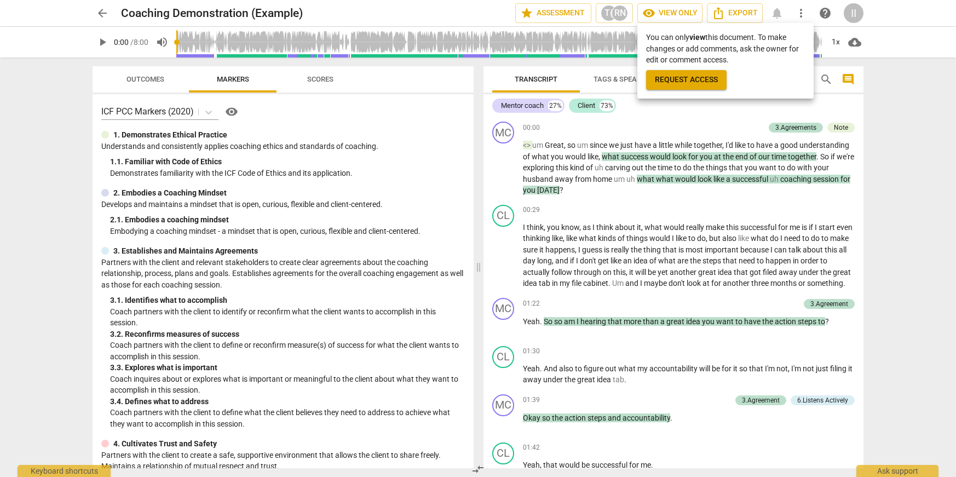
click at [729, 141] on div at bounding box center [478, 238] width 956 height 477
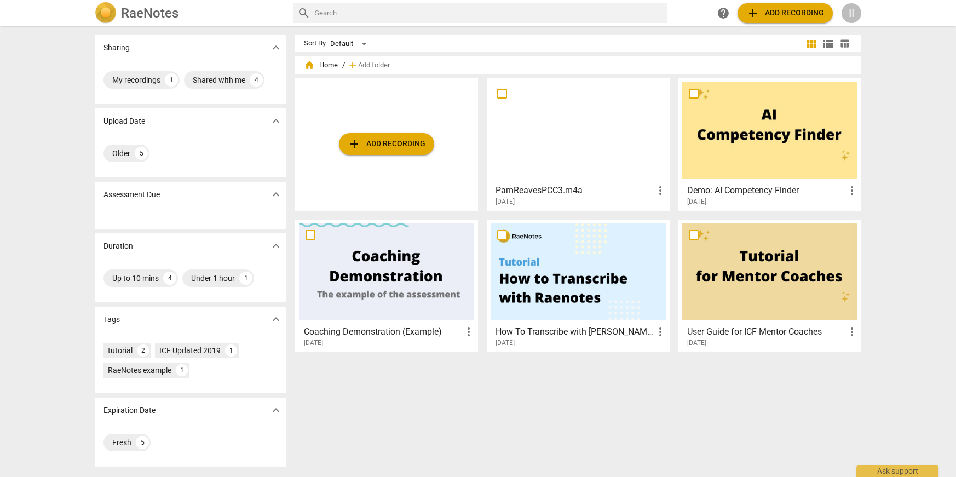
click at [568, 121] on div at bounding box center [577, 130] width 175 height 97
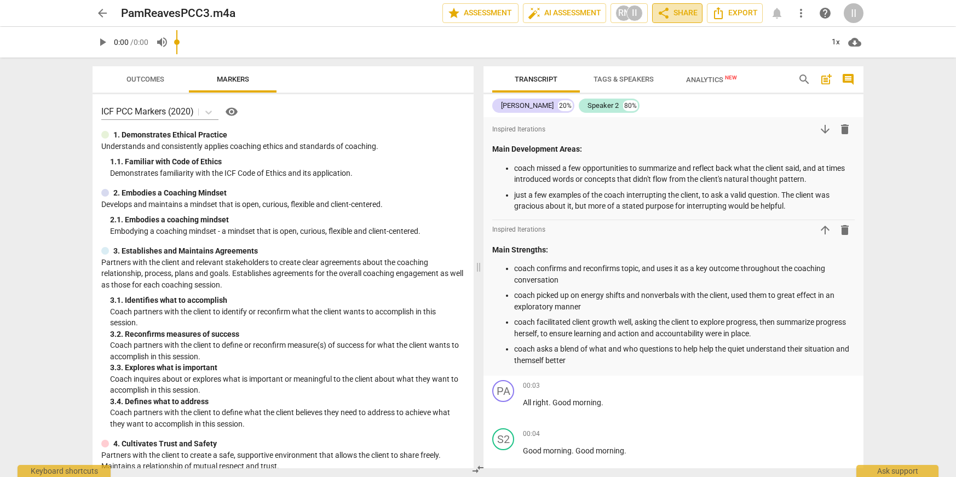
click at [686, 13] on span "share Share" at bounding box center [677, 13] width 40 height 13
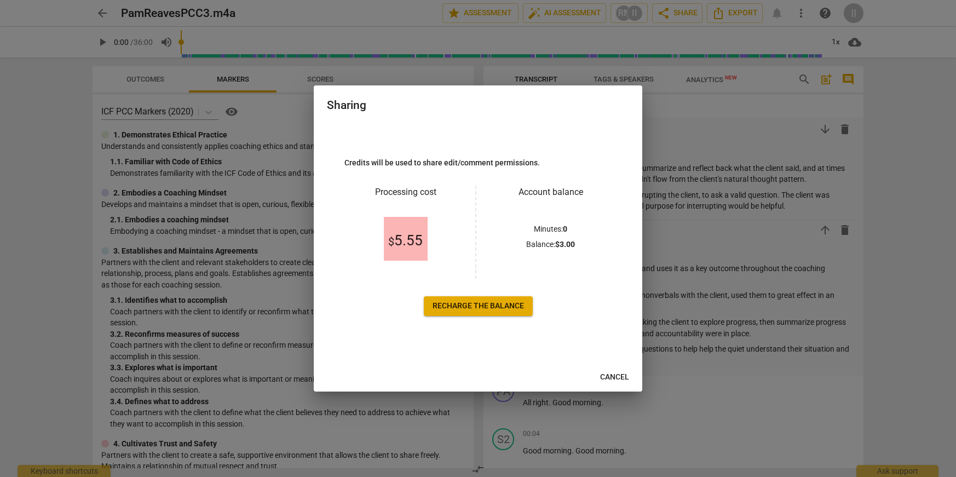
click at [509, 311] on link "Recharge the balance" at bounding box center [478, 306] width 109 height 20
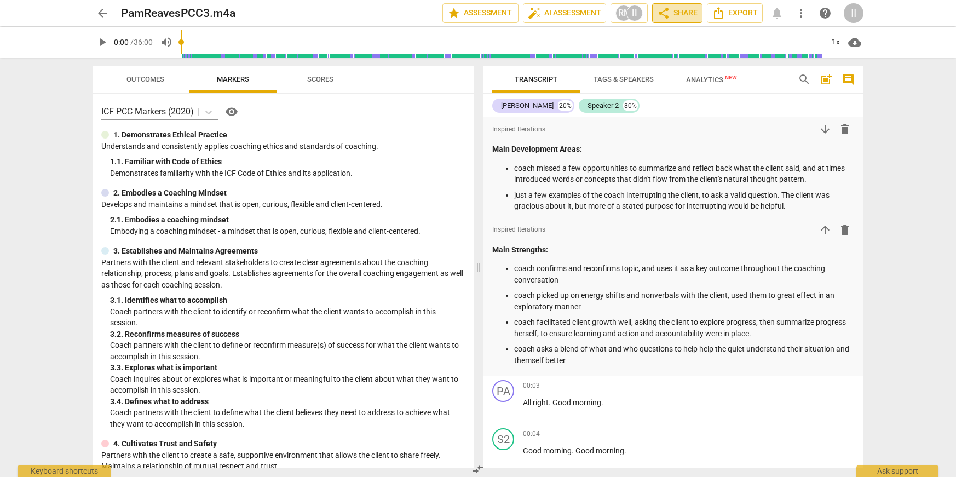
click at [698, 14] on button "share Share" at bounding box center [677, 13] width 50 height 20
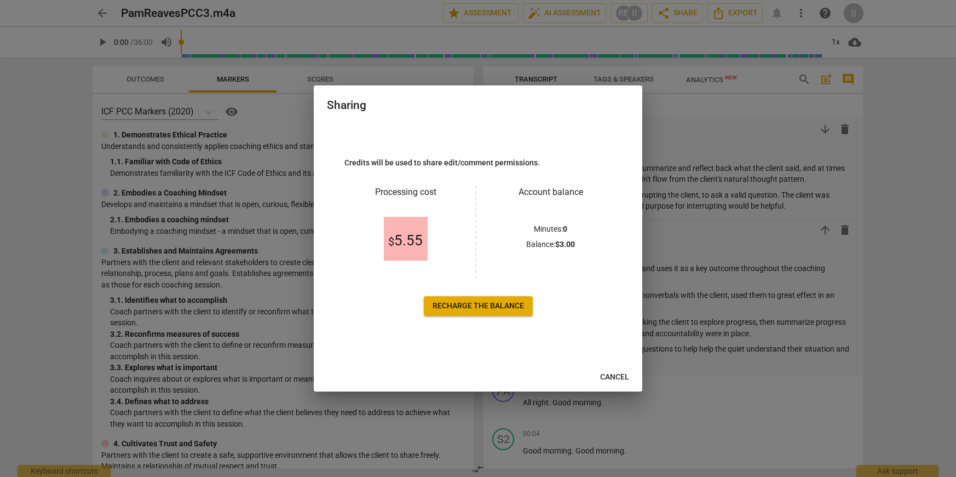
click at [439, 312] on link "Recharge the balance" at bounding box center [478, 306] width 109 height 20
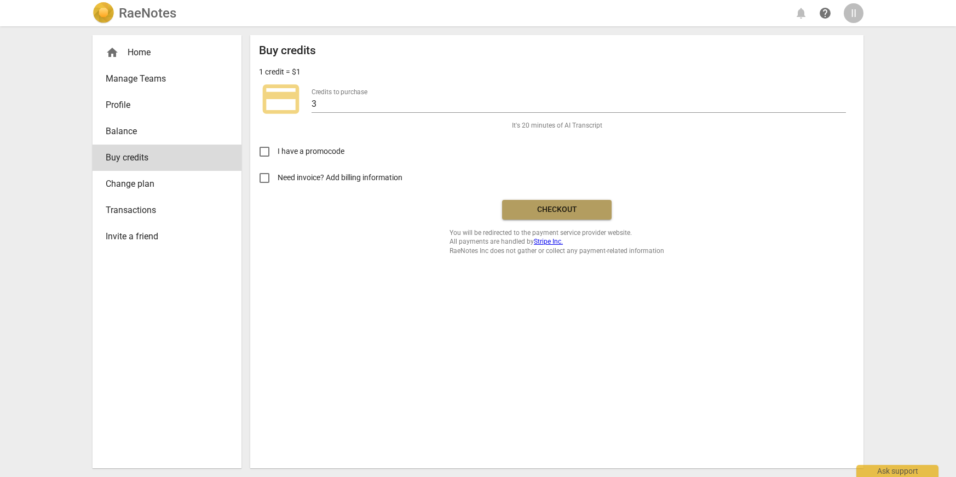
click at [587, 212] on span "Checkout" at bounding box center [557, 209] width 92 height 11
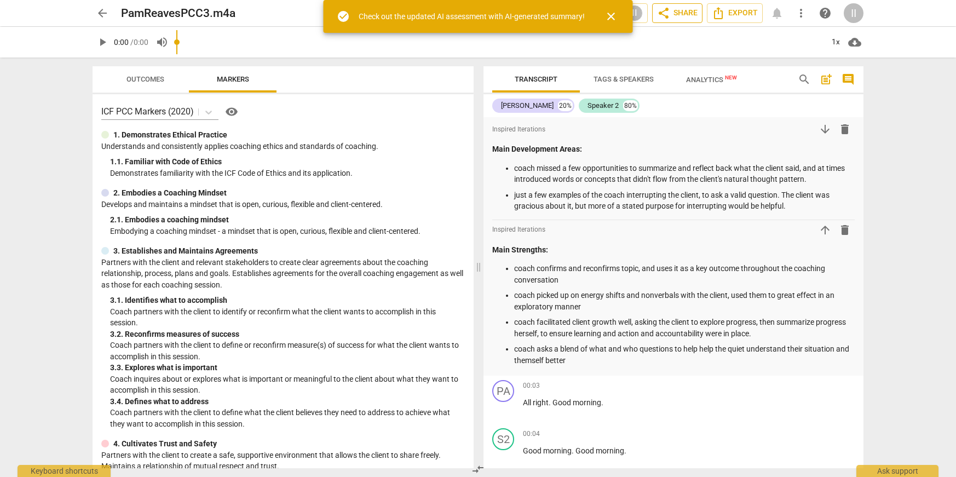
click at [685, 17] on span "share Share" at bounding box center [677, 13] width 40 height 13
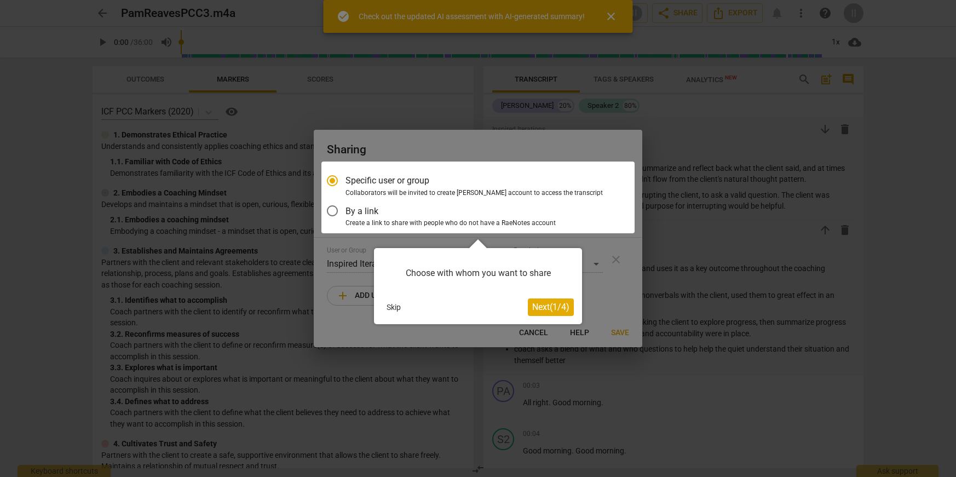
click at [539, 309] on span "Next ( 1 / 4 )" at bounding box center [550, 307] width 37 height 10
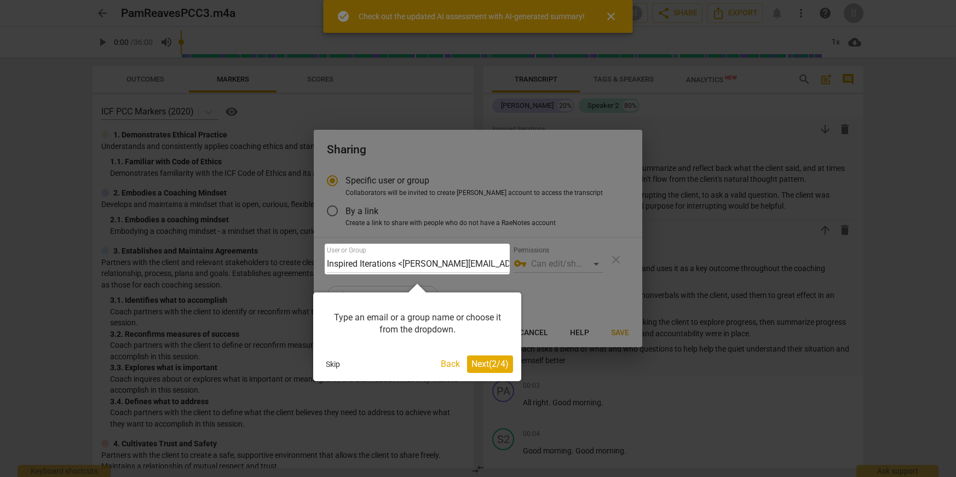
click at [503, 358] on span "Next ( 2 / 4 )" at bounding box center [489, 363] width 37 height 10
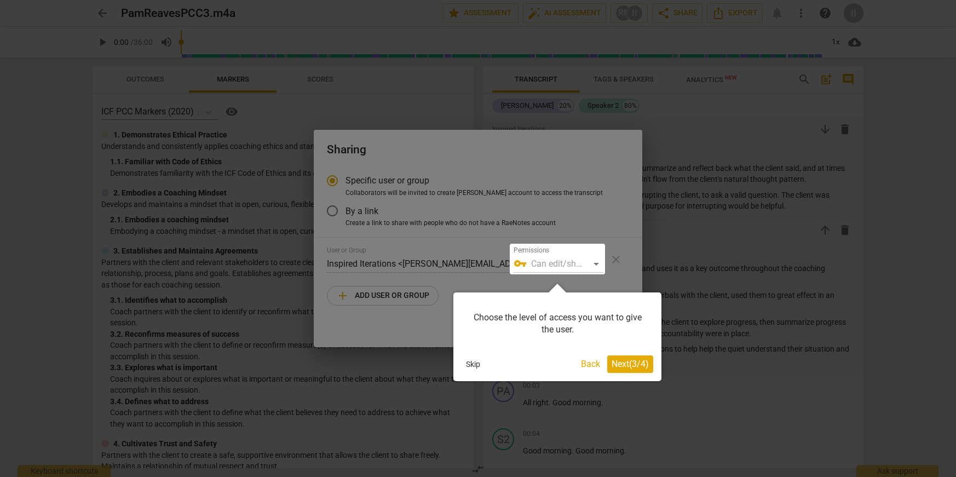
click at [615, 364] on span "Next ( 3 / 4 )" at bounding box center [629, 363] width 37 height 10
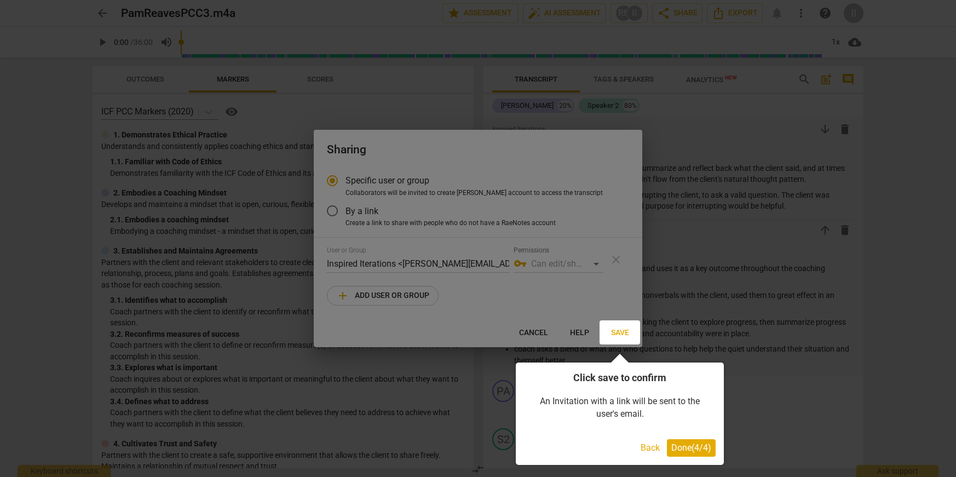
click at [645, 443] on button "Back" at bounding box center [650, 448] width 28 height 18
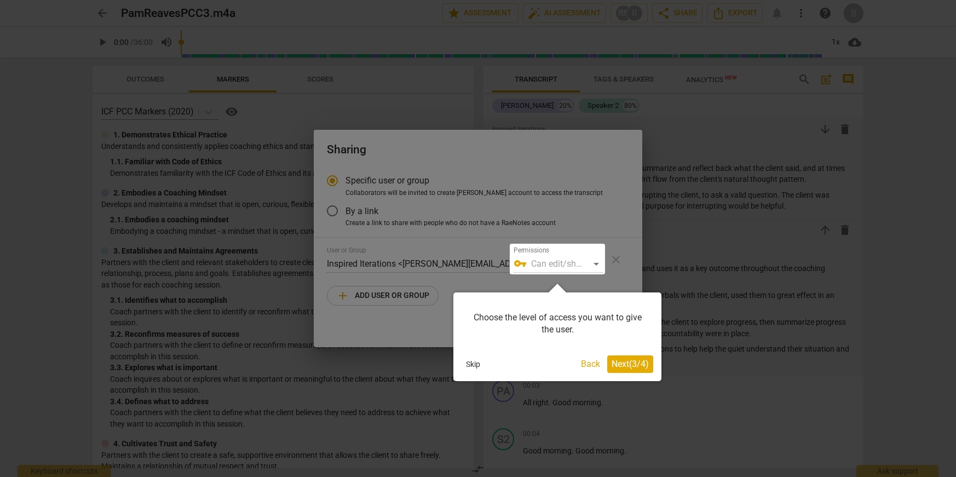
click at [470, 356] on button "Skip" at bounding box center [472, 364] width 23 height 16
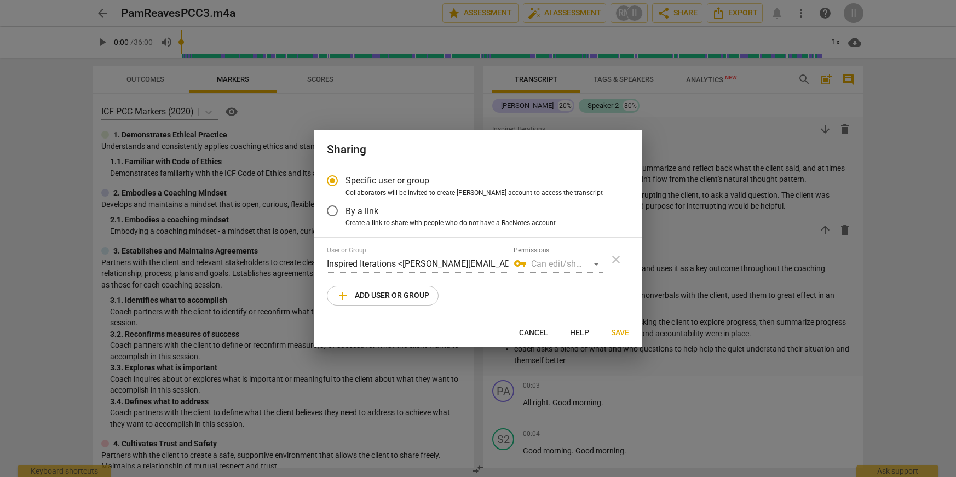
click at [749, 120] on div at bounding box center [478, 238] width 956 height 477
radio input "false"
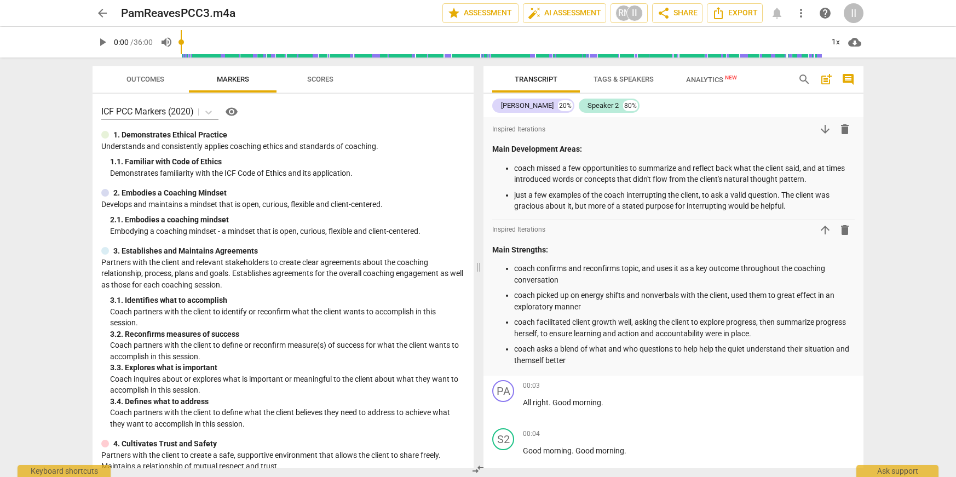
click at [848, 18] on div "II" at bounding box center [853, 13] width 20 height 20
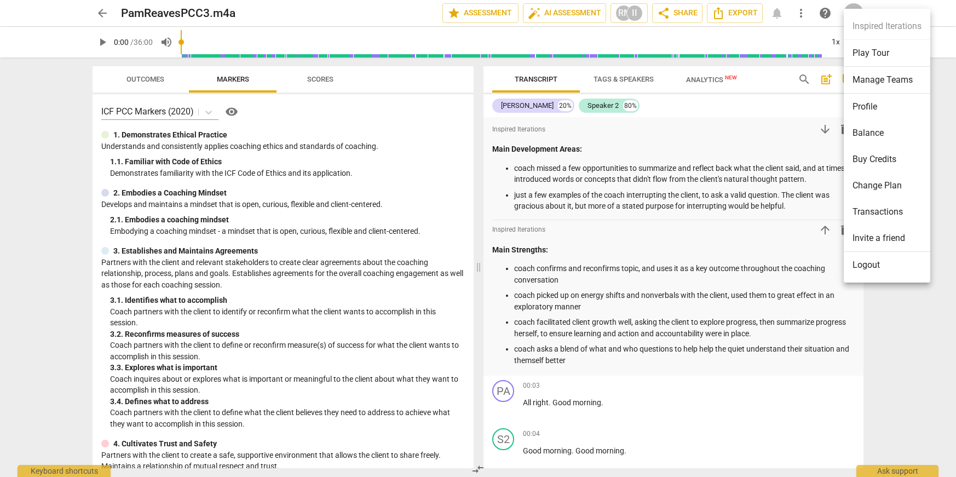
click at [865, 125] on li "Balance" at bounding box center [886, 133] width 86 height 26
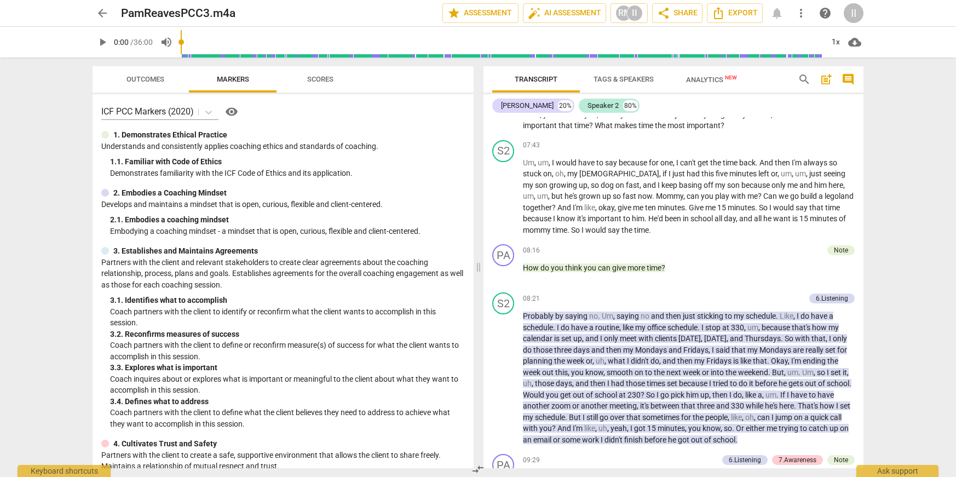
scroll to position [1056, 0]
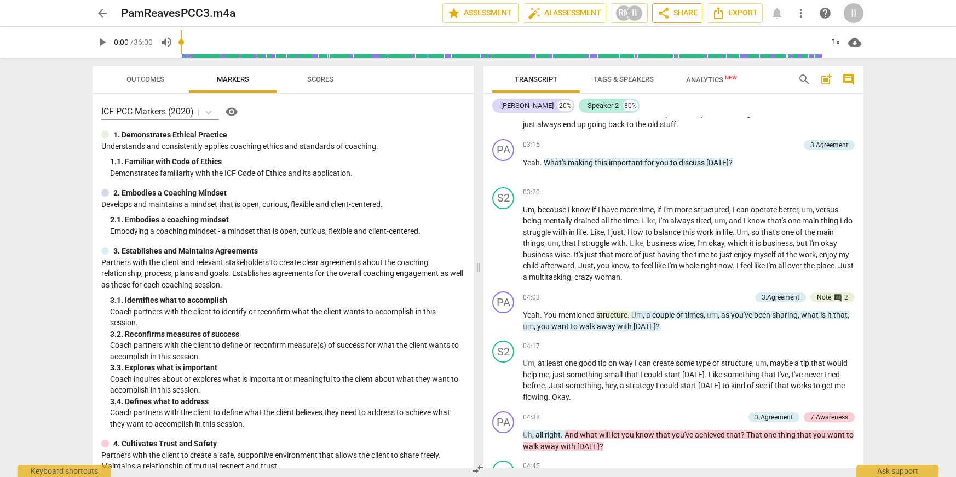
click at [685, 15] on span "share Share" at bounding box center [677, 13] width 40 height 13
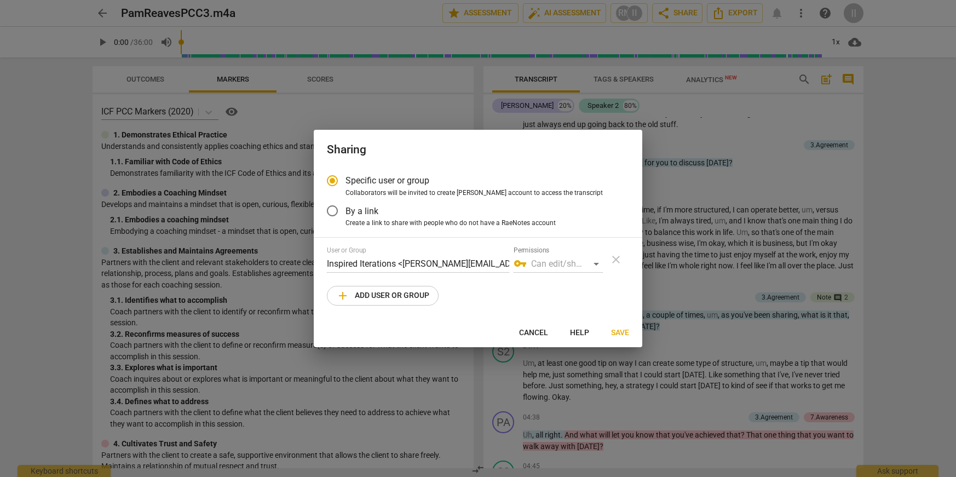
click at [544, 263] on div "vpn_key Can edit/share" at bounding box center [557, 264] width 89 height 18
click at [612, 261] on div "User or Group Inspired Iterations <[PERSON_NAME][EMAIL_ADDRESS][DOMAIN_NAME]> P…" at bounding box center [478, 259] width 302 height 26
click at [716, 230] on div at bounding box center [478, 238] width 956 height 477
radio input "false"
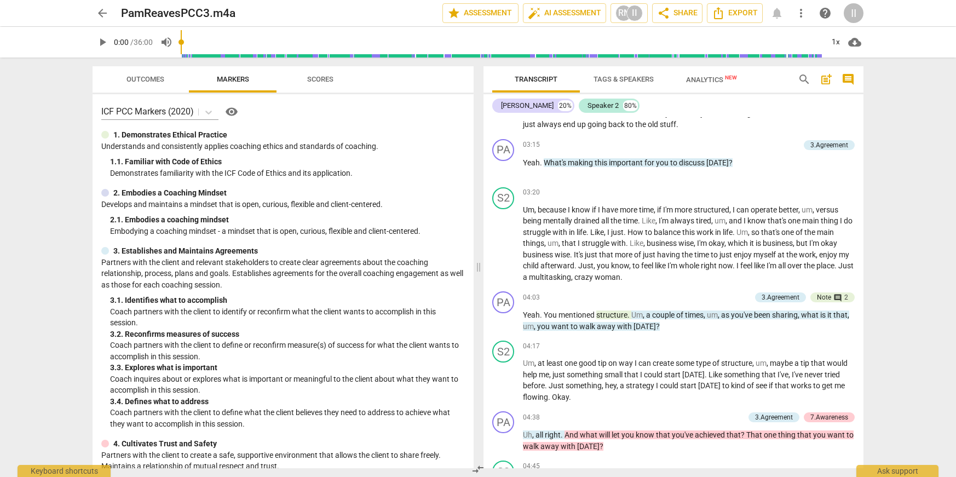
click at [333, 82] on span "Scores" at bounding box center [320, 79] width 26 height 8
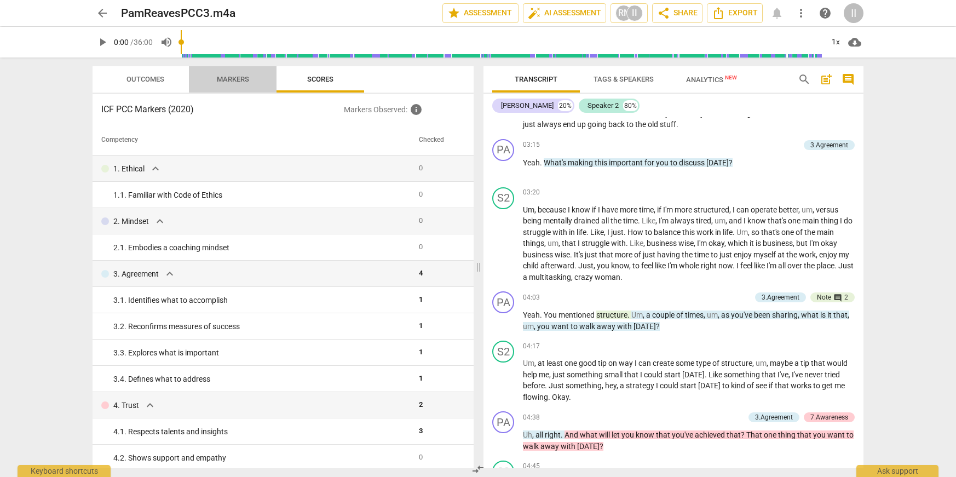
click at [245, 82] on span "Markers" at bounding box center [233, 79] width 32 height 8
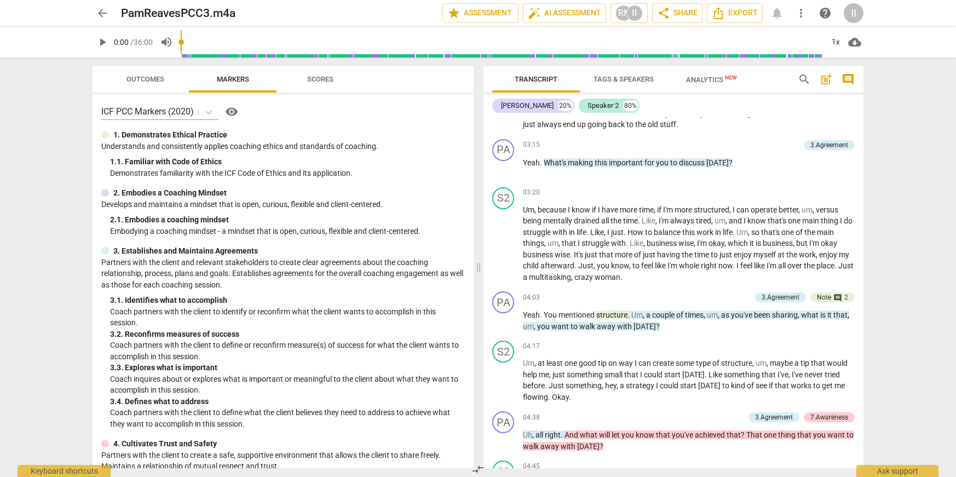
click at [157, 83] on span "Outcomes" at bounding box center [145, 79] width 38 height 8
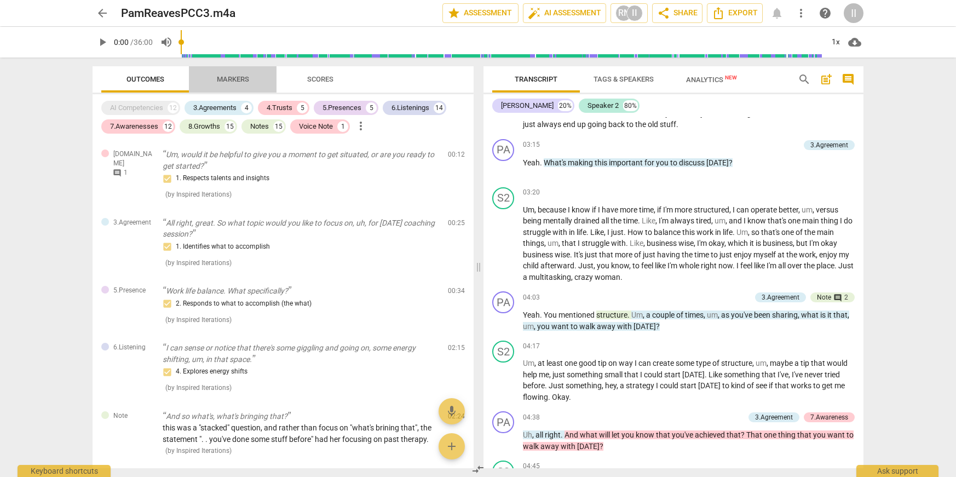
click at [217, 80] on span "Markers" at bounding box center [233, 79] width 32 height 8
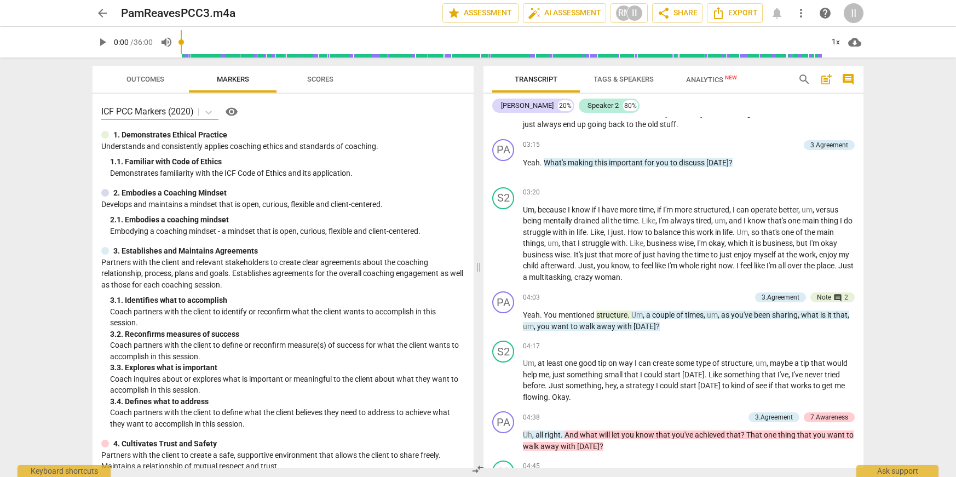
click at [308, 77] on span "Scores" at bounding box center [320, 79] width 26 height 8
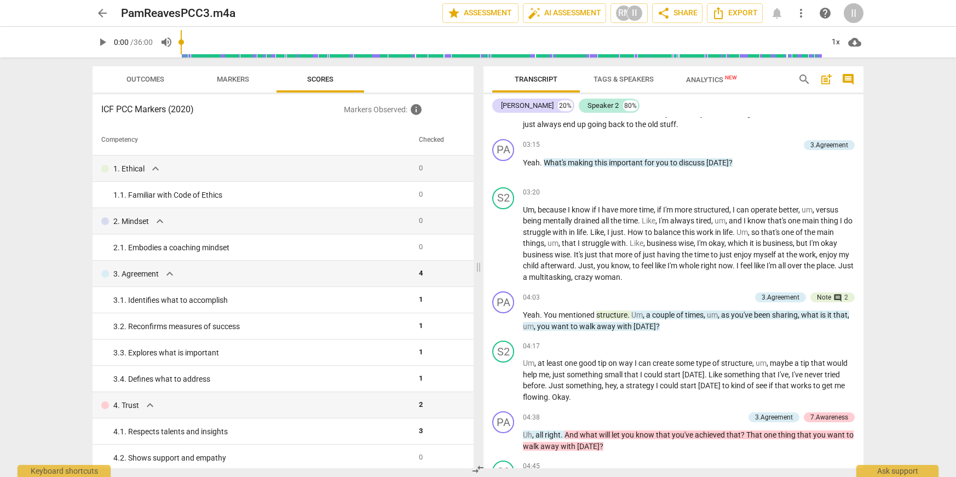
click at [638, 80] on span "Tags & Speakers" at bounding box center [623, 79] width 60 height 8
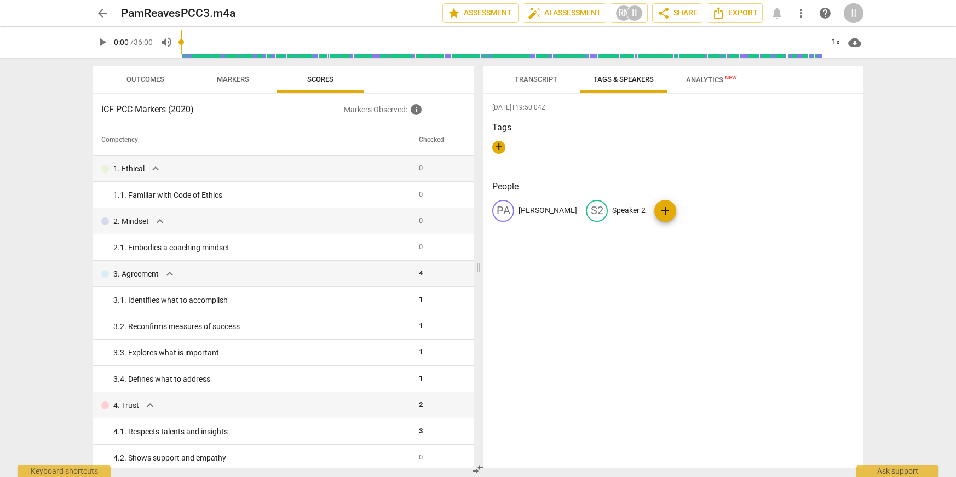
click at [544, 84] on span "Transcript" at bounding box center [535, 79] width 69 height 15
